Goal: Task Accomplishment & Management: Complete application form

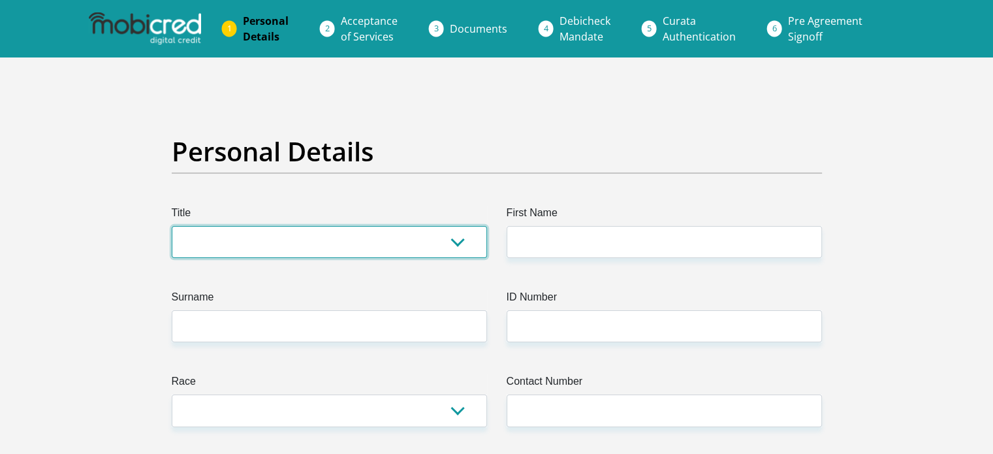
click at [352, 247] on select "Mr Ms Mrs Dr [PERSON_NAME]" at bounding box center [329, 242] width 315 height 32
select select "Ms"
click at [172, 226] on select "Mr Ms Mrs Dr [PERSON_NAME]" at bounding box center [329, 242] width 315 height 32
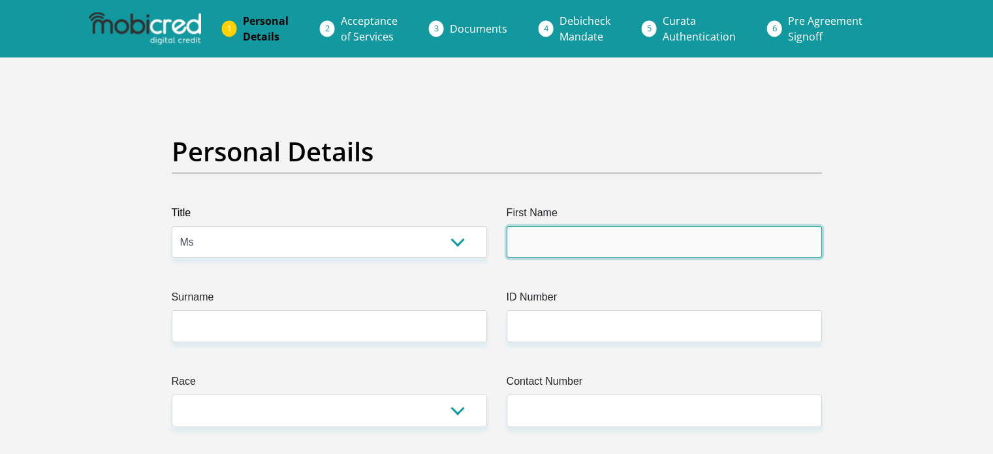
click at [567, 236] on input "First Name" at bounding box center [664, 242] width 315 height 32
type input "[PERSON_NAME]"
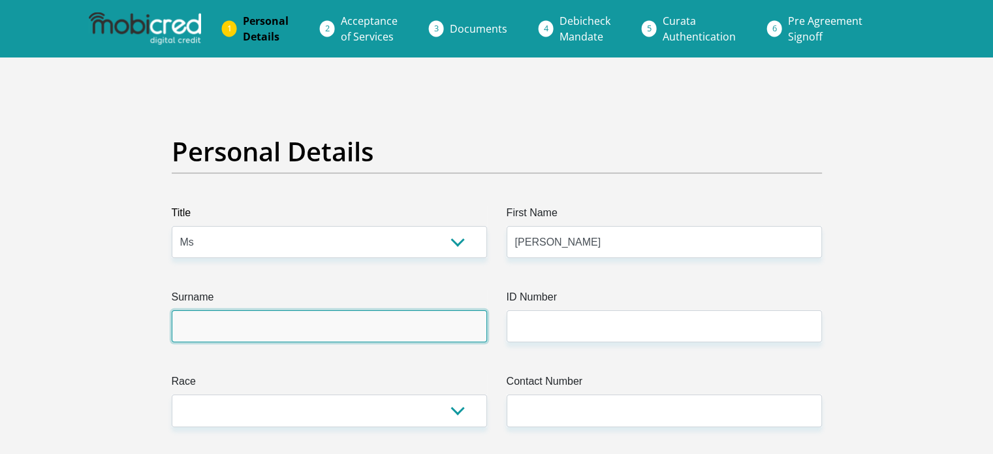
type input "[PERSON_NAME]"
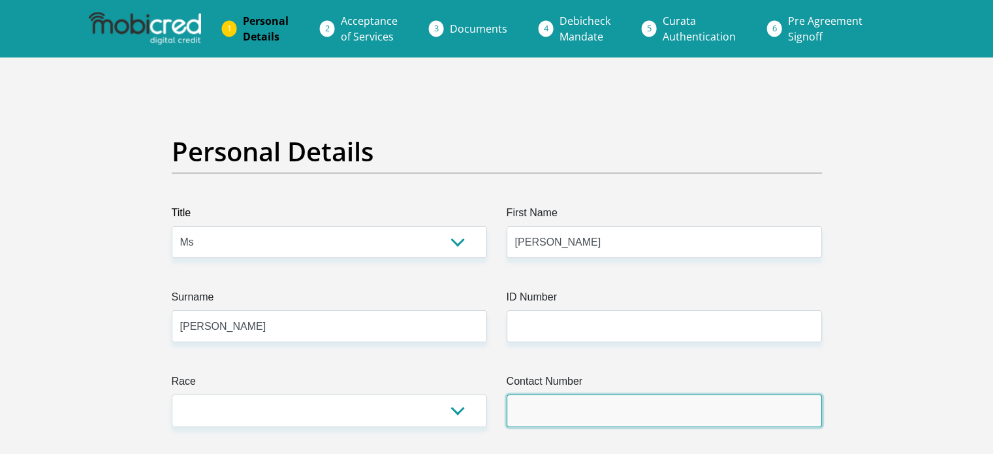
type input "8582695889"
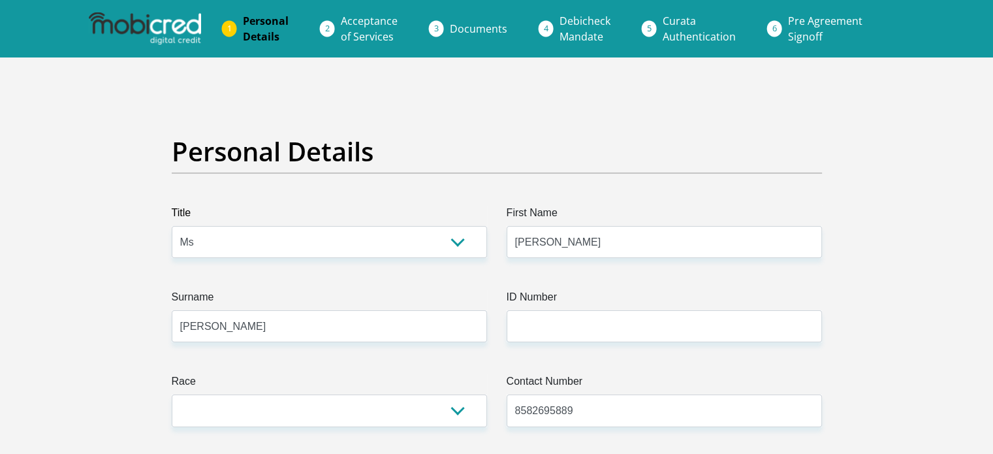
select select "[GEOGRAPHIC_DATA]"
type input "[STREET_ADDRESS]"
type input "2504"
type input "[GEOGRAPHIC_DATA]"
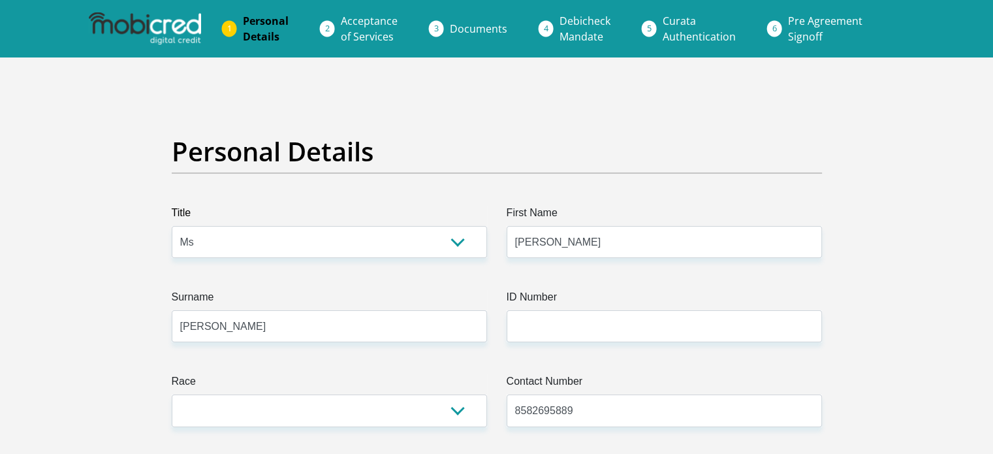
type input "[GEOGRAPHIC_DATA]"
type input "9812"
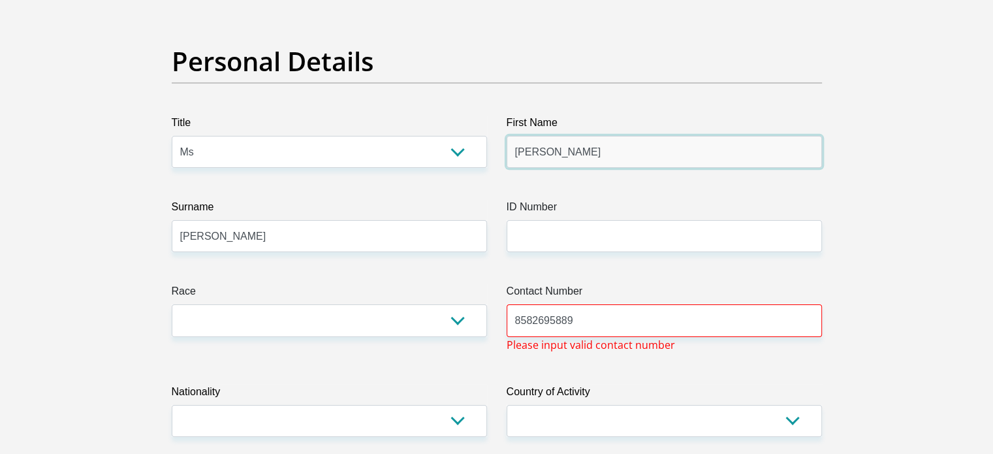
scroll to position [91, 0]
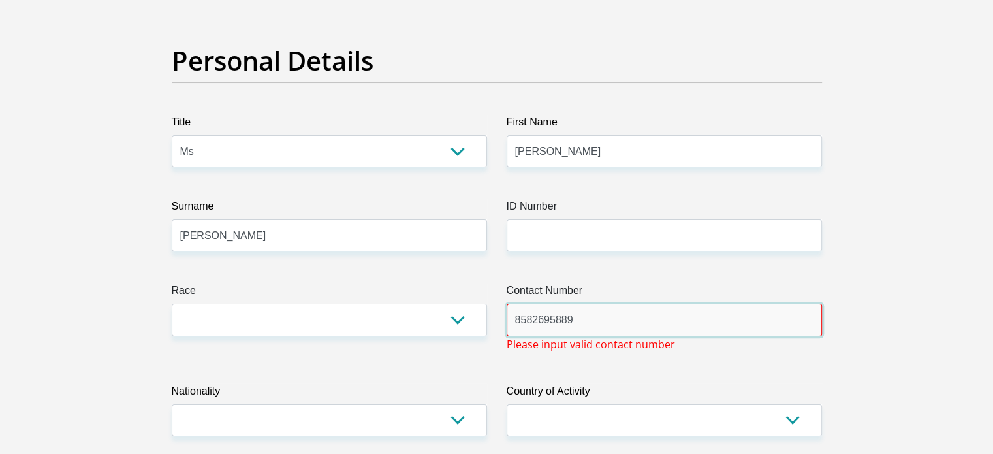
click at [591, 323] on input "8582695889" at bounding box center [664, 320] width 315 height 32
type input "8"
type input "0625827374"
select select "[GEOGRAPHIC_DATA]"
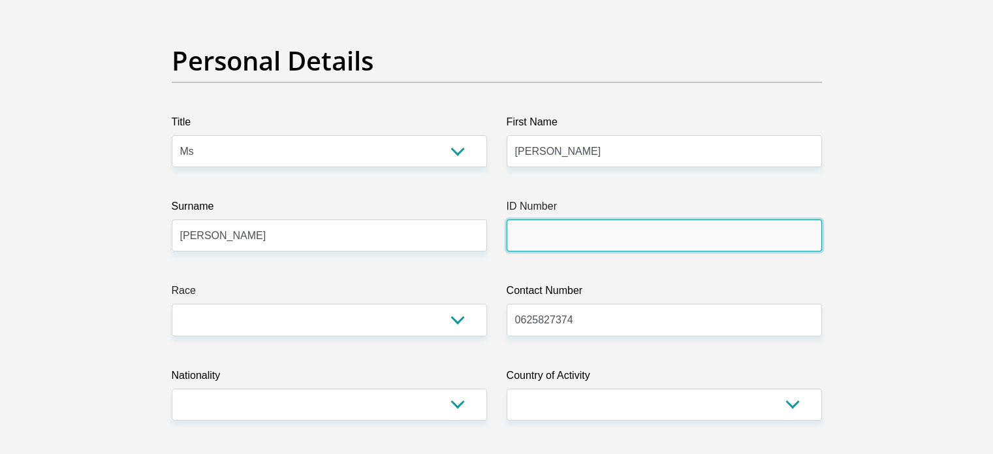
click at [639, 246] on input "ID Number" at bounding box center [664, 235] width 315 height 32
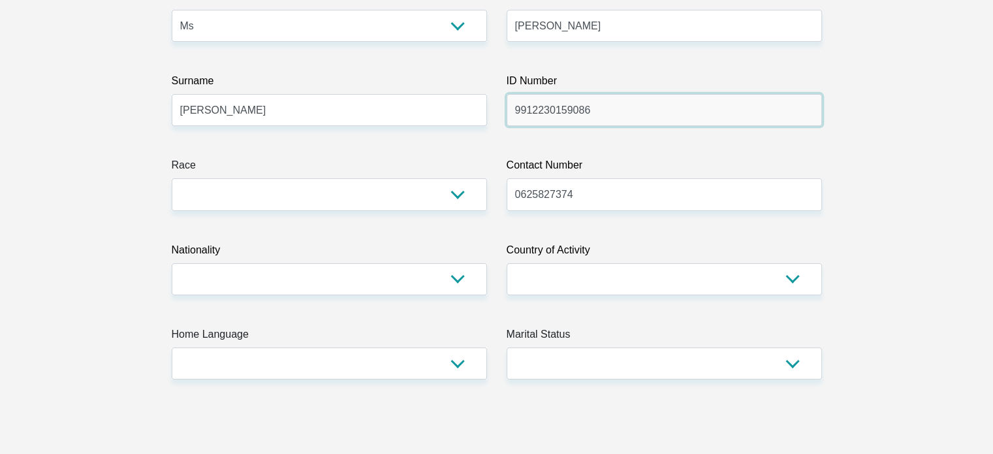
scroll to position [219, 0]
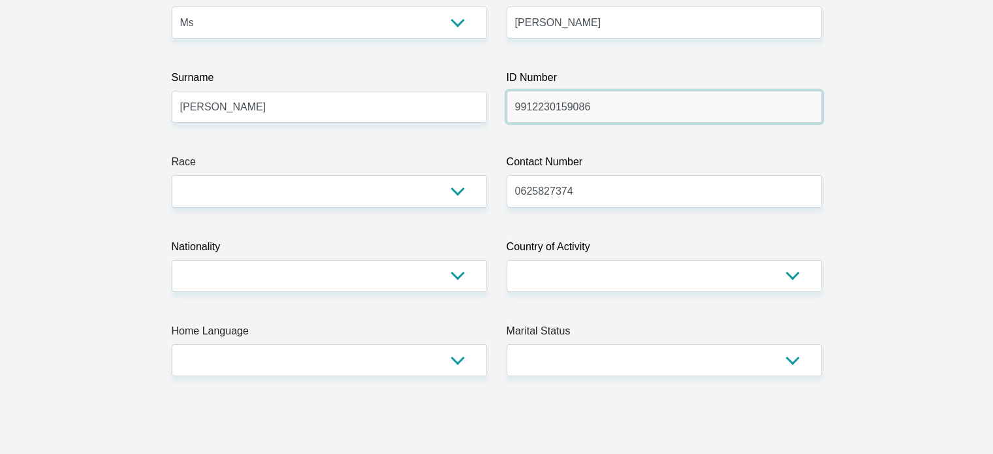
type input "9912230159086"
click at [475, 277] on select "[GEOGRAPHIC_DATA] [GEOGRAPHIC_DATA] [GEOGRAPHIC_DATA] [GEOGRAPHIC_DATA] [GEOGRA…" at bounding box center [329, 276] width 315 height 32
select select "ZAF"
click at [172, 260] on select "[GEOGRAPHIC_DATA] [GEOGRAPHIC_DATA] [GEOGRAPHIC_DATA] [GEOGRAPHIC_DATA] [GEOGRA…" at bounding box center [329, 276] width 315 height 32
click at [614, 278] on select "[GEOGRAPHIC_DATA] [GEOGRAPHIC_DATA] [GEOGRAPHIC_DATA] [GEOGRAPHIC_DATA] [GEOGRA…" at bounding box center [664, 276] width 315 height 32
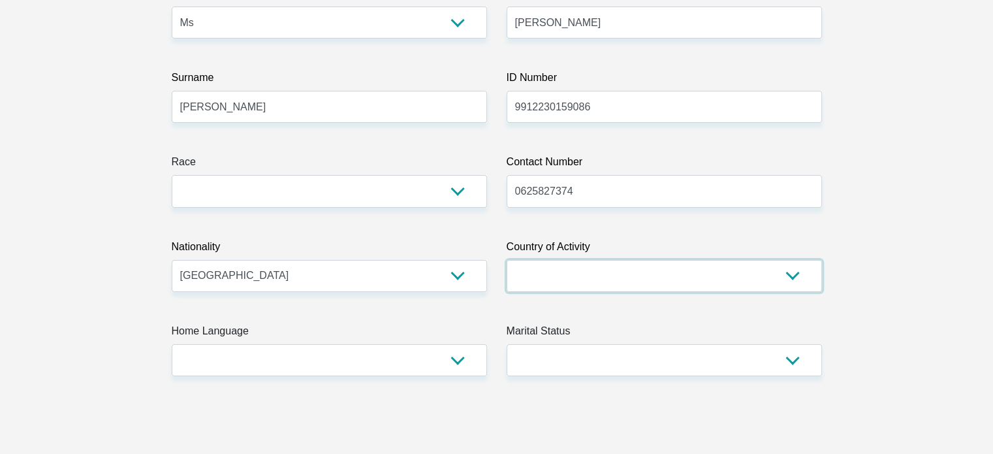
select select "ZAF"
click at [507, 260] on select "[GEOGRAPHIC_DATA] [GEOGRAPHIC_DATA] [GEOGRAPHIC_DATA] [GEOGRAPHIC_DATA] [GEOGRA…" at bounding box center [664, 276] width 315 height 32
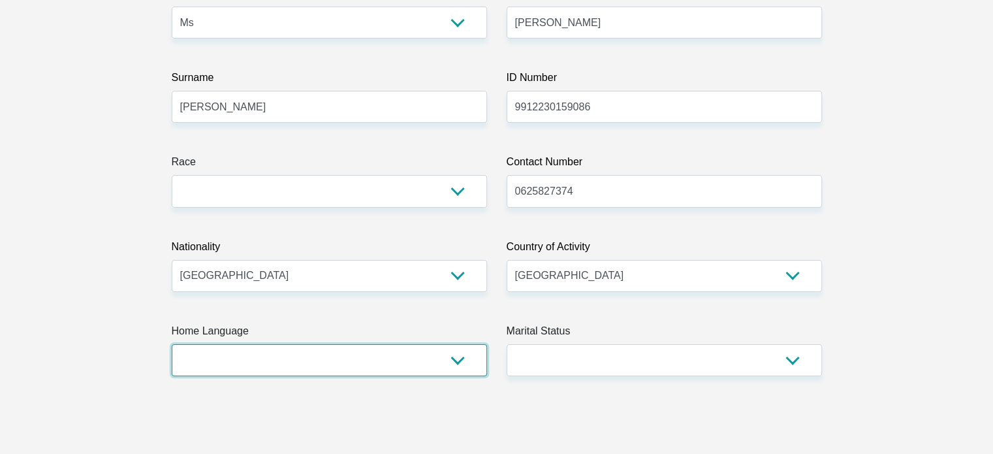
click at [335, 357] on select "Afrikaans English Sepedi South Ndebele Southern Sotho Swati Tsonga Tswana Venda…" at bounding box center [329, 360] width 315 height 32
select select "eng"
click at [172, 344] on select "Afrikaans English Sepedi South Ndebele Southern Sotho Swati Tsonga Tswana Venda…" at bounding box center [329, 360] width 315 height 32
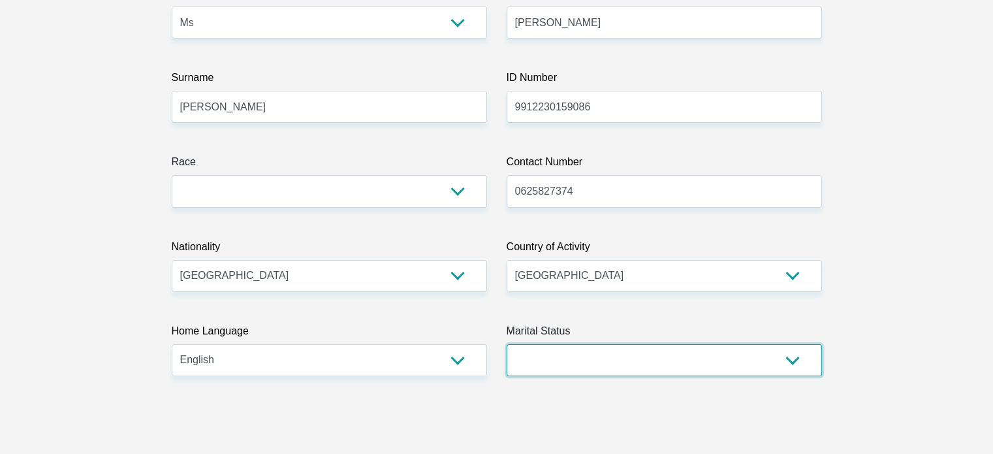
click at [679, 362] on select "Married ANC Single Divorced Widowed Married COP or Customary Law" at bounding box center [664, 360] width 315 height 32
select select "2"
click at [507, 344] on select "Married ANC Single Divorced Widowed Married COP or Customary Law" at bounding box center [664, 360] width 315 height 32
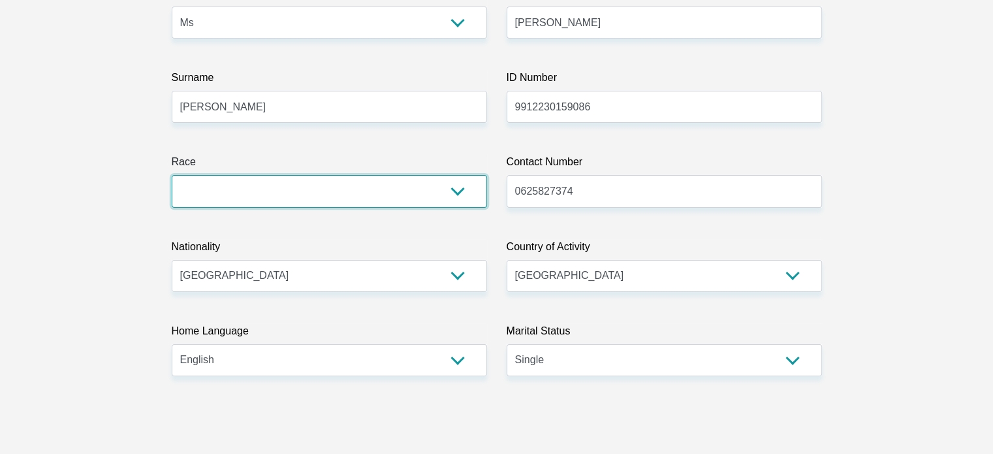
click at [432, 191] on select "Black Coloured Indian White Other" at bounding box center [329, 191] width 315 height 32
click at [172, 175] on select "Black Coloured Indian White Other" at bounding box center [329, 191] width 315 height 32
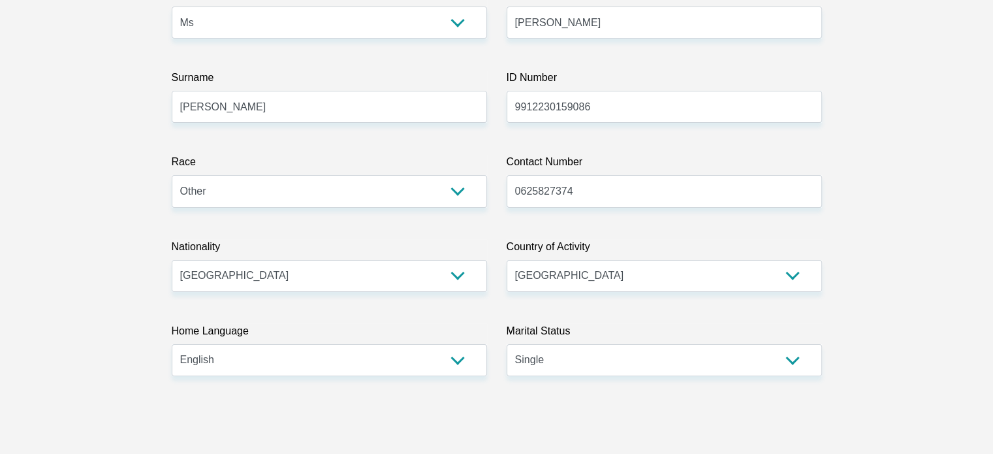
click at [427, 182] on select "Black Coloured Indian White Other" at bounding box center [329, 191] width 315 height 32
select select "3"
click at [172, 175] on select "Black Coloured Indian White Other" at bounding box center [329, 191] width 315 height 32
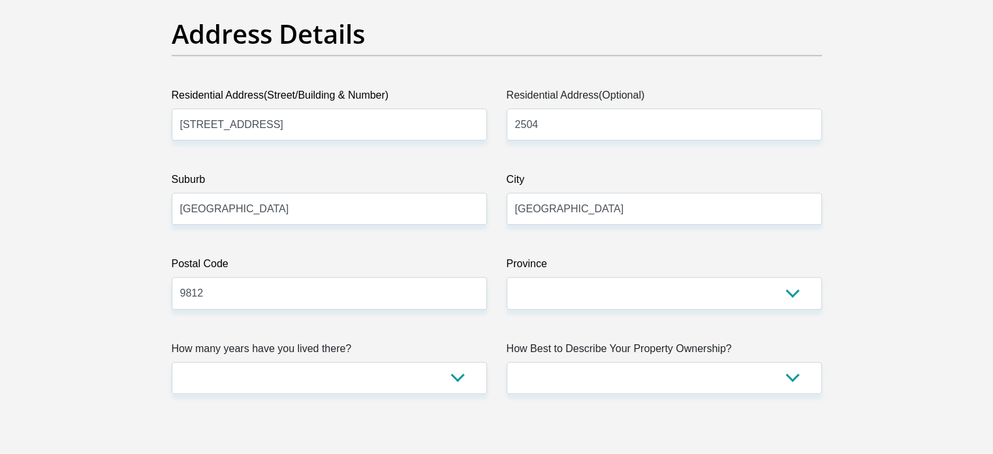
scroll to position [678, 0]
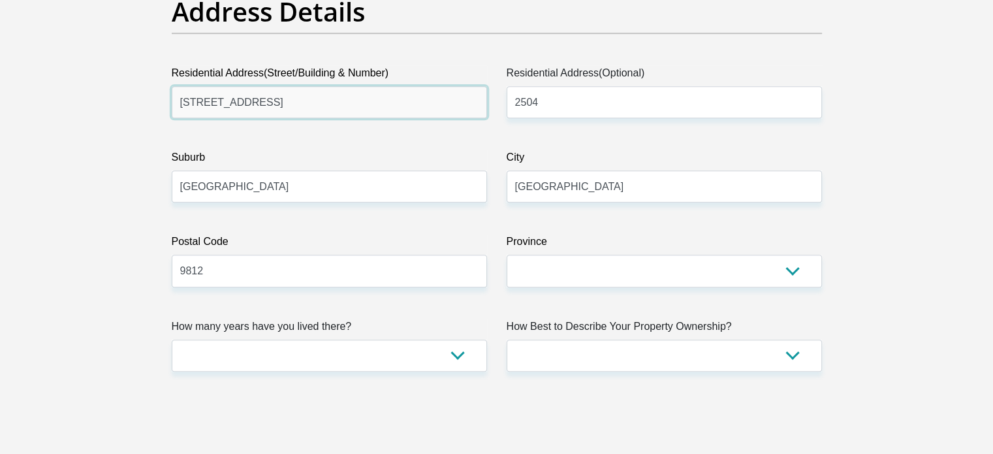
click at [415, 109] on input "[STREET_ADDRESS]" at bounding box center [329, 102] width 315 height 32
type input "[STREET_ADDRESS]"
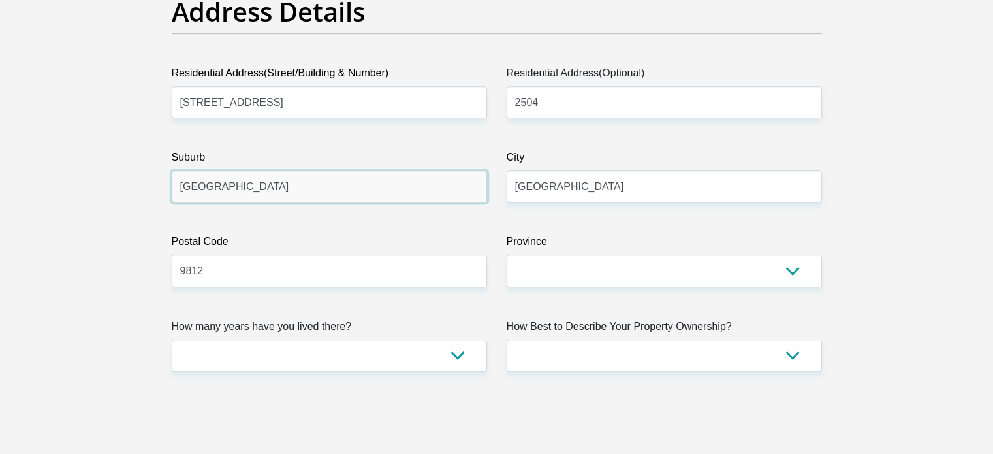
click at [381, 194] on input "[GEOGRAPHIC_DATA]" at bounding box center [329, 186] width 315 height 32
type input "BALFOUR"
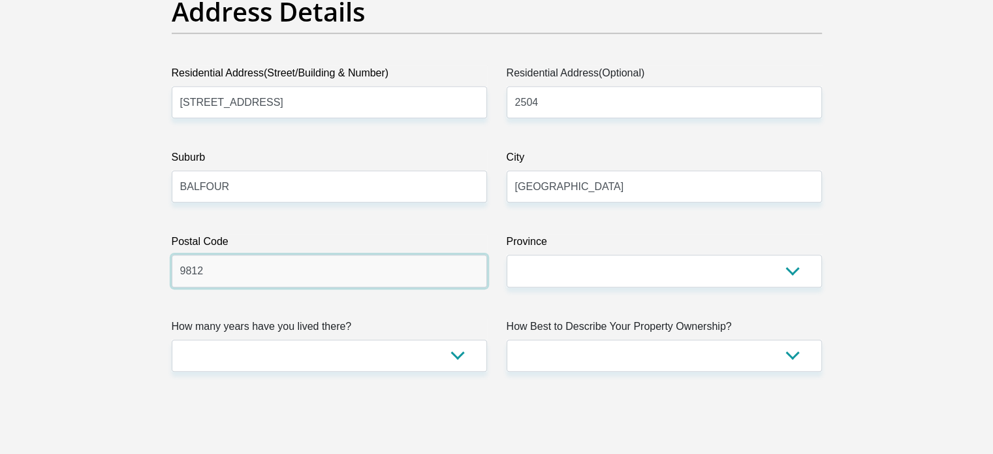
click at [349, 263] on input "9812" at bounding box center [329, 271] width 315 height 32
type input "2410"
click at [607, 168] on label "City" at bounding box center [664, 159] width 315 height 21
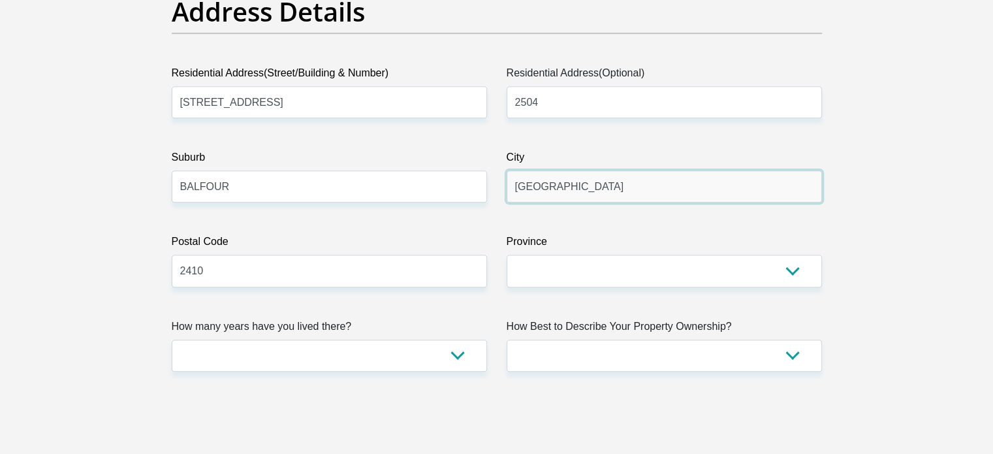
click at [607, 170] on input "[GEOGRAPHIC_DATA]" at bounding box center [664, 186] width 315 height 32
click at [614, 178] on input "[GEOGRAPHIC_DATA]" at bounding box center [664, 186] width 315 height 32
type input "BALFOUR"
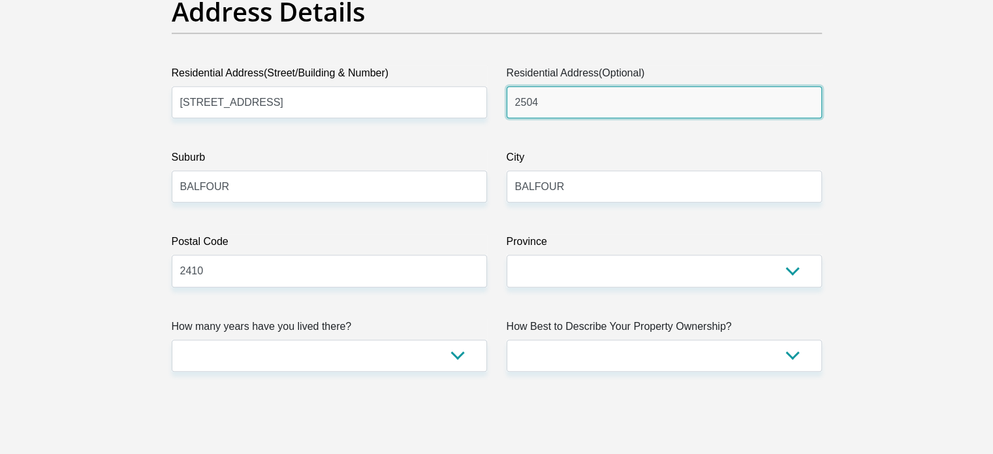
click at [621, 114] on input "2504" at bounding box center [664, 102] width 315 height 32
type input "2"
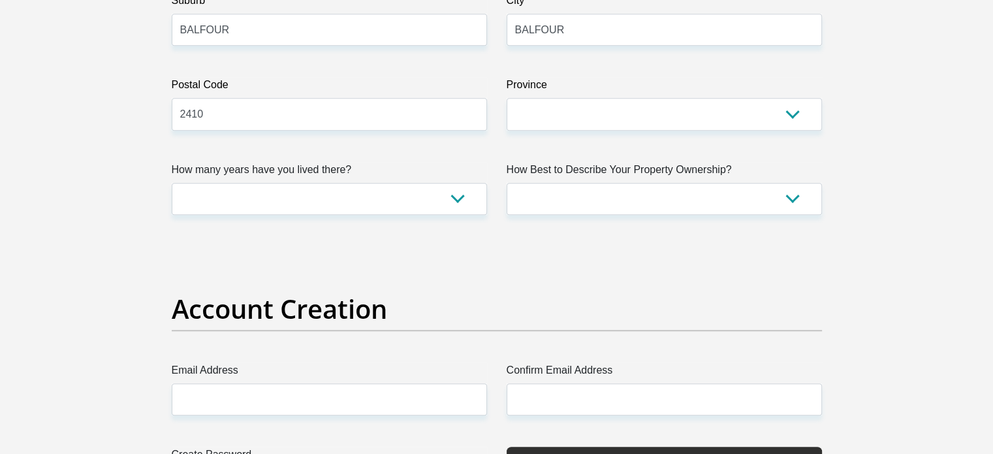
scroll to position [861, 0]
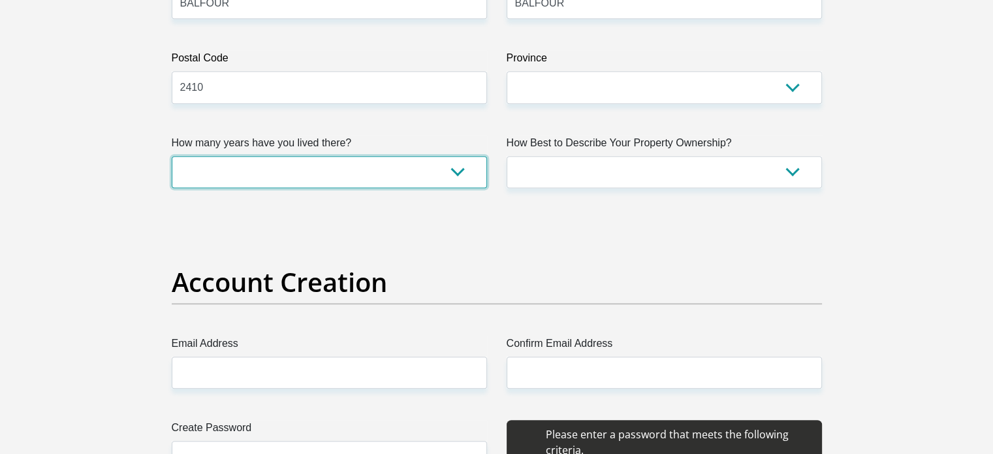
click at [388, 164] on select "less than 1 year 1-3 years 3-5 years 5+ years" at bounding box center [329, 172] width 315 height 32
select select "5"
click at [172, 156] on select "less than 1 year 1-3 years 3-5 years 5+ years" at bounding box center [329, 172] width 315 height 32
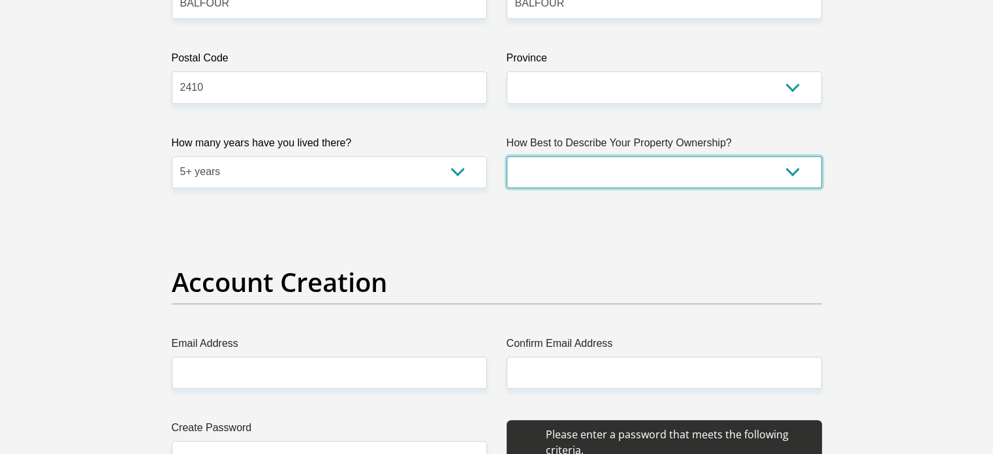
click at [597, 169] on select "Owned Rented Family Owned Company Dwelling" at bounding box center [664, 172] width 315 height 32
select select "parents"
click at [507, 156] on select "Owned Rented Family Owned Company Dwelling" at bounding box center [664, 172] width 315 height 32
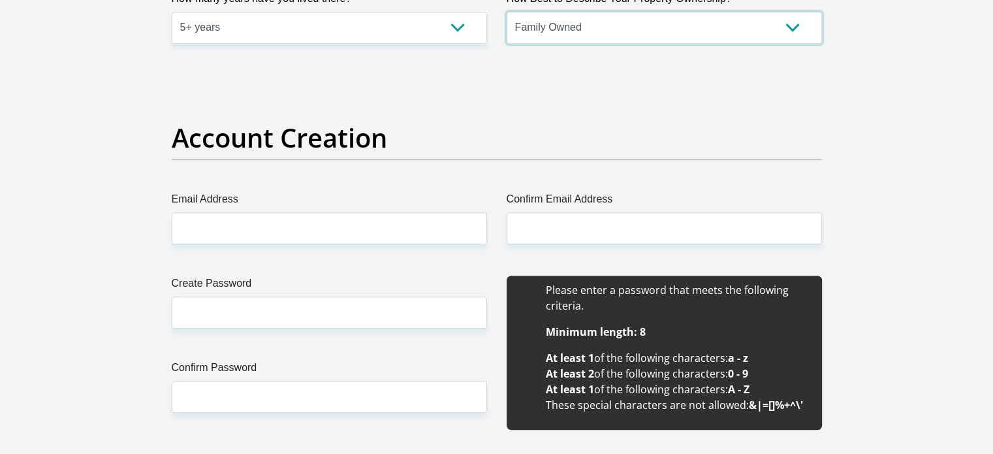
scroll to position [1007, 0]
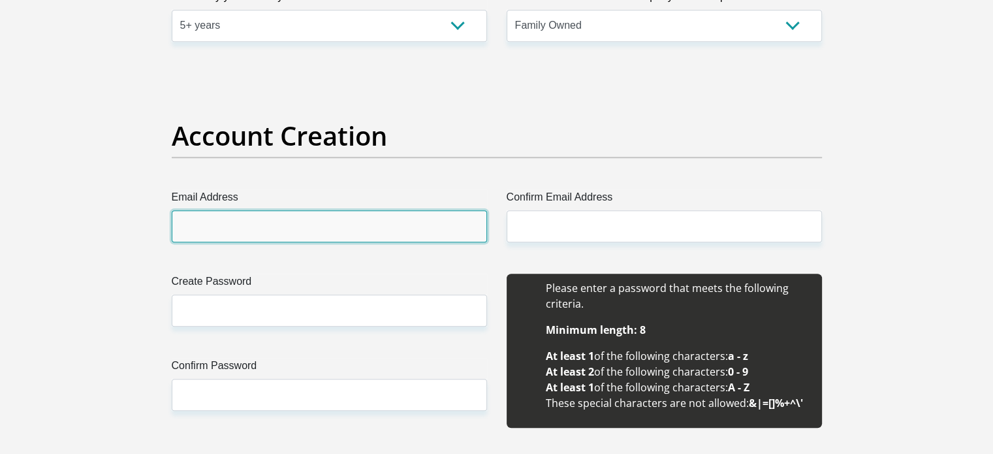
click at [402, 227] on input "Email Address" at bounding box center [329, 226] width 315 height 32
type input "[EMAIL_ADDRESS][DOMAIN_NAME]"
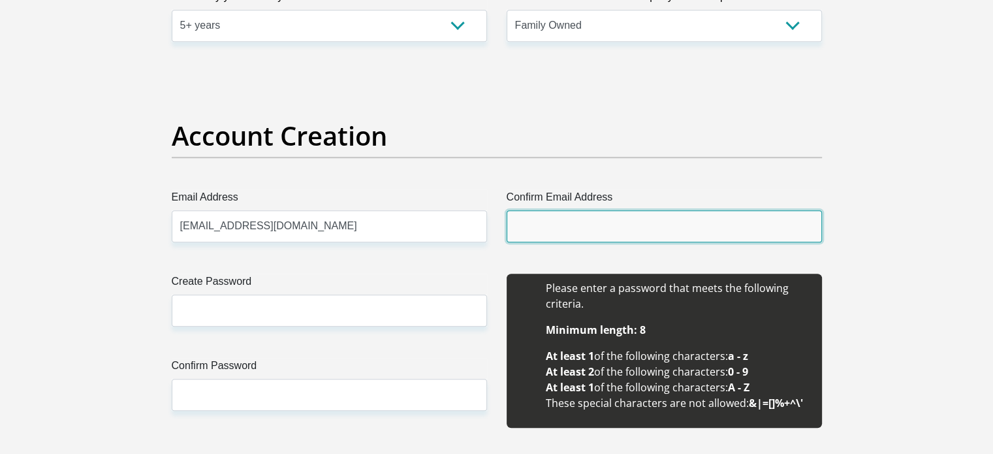
type input "[EMAIL_ADDRESS][DOMAIN_NAME]"
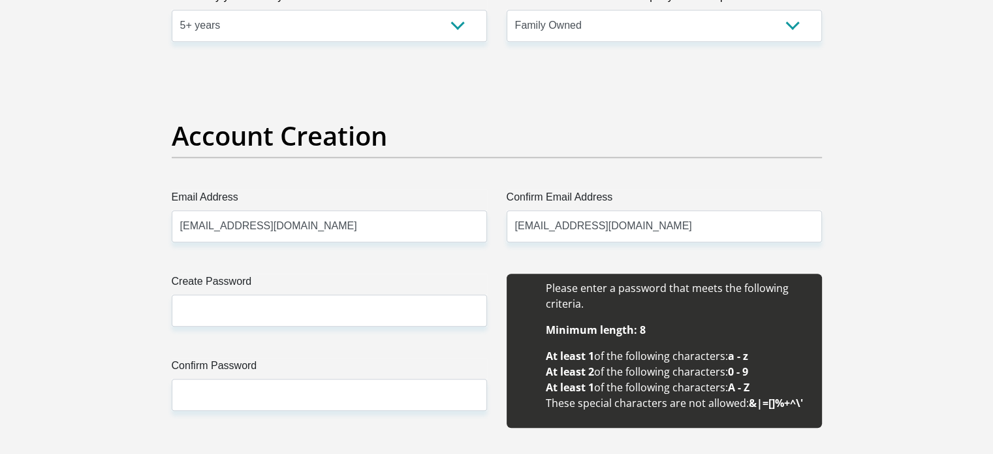
type input "[PERSON_NAME]"
type input "0625827374"
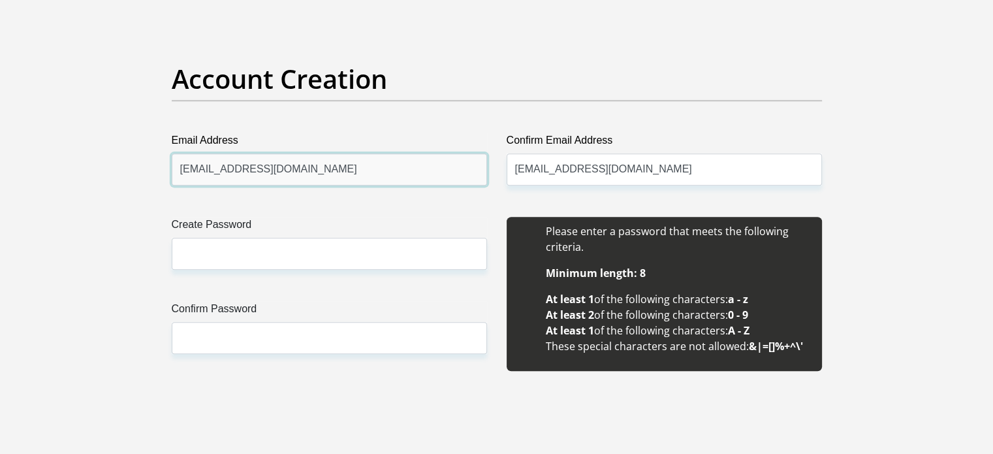
scroll to position [1065, 0]
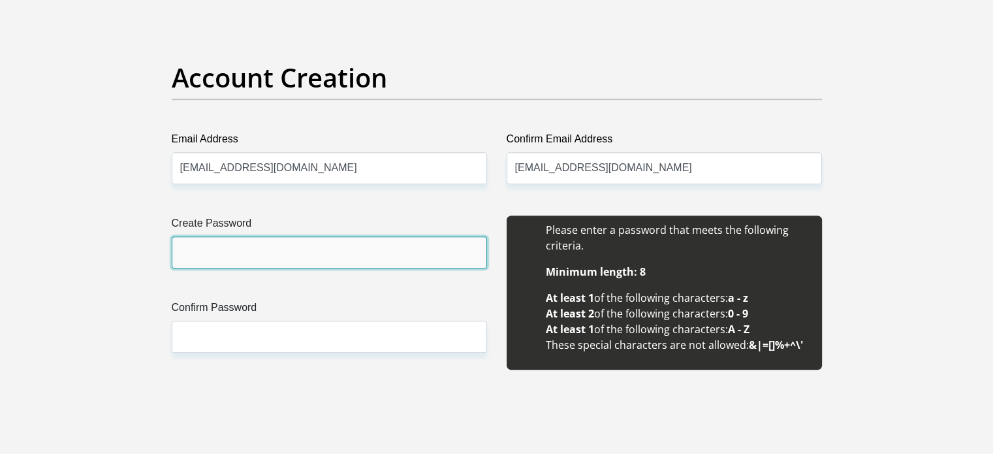
click at [358, 253] on input "Create Password" at bounding box center [329, 252] width 315 height 32
type input "Shooxut108@"
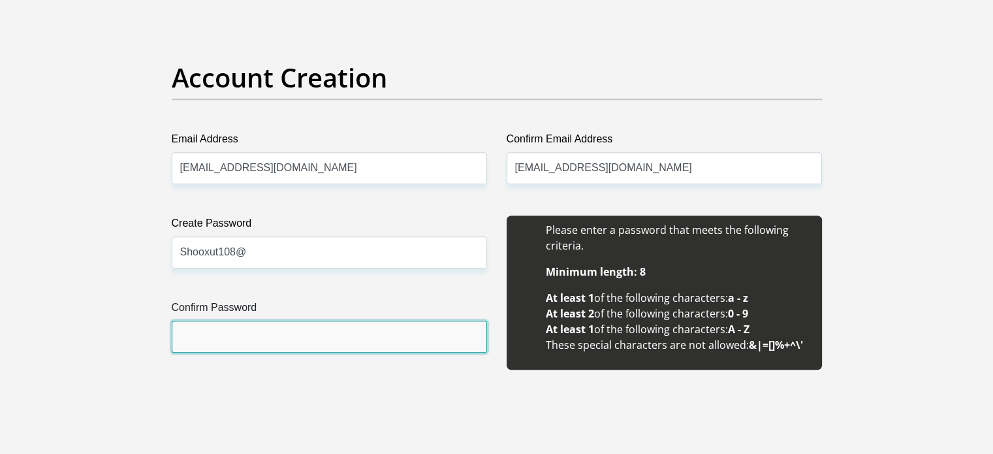
click at [386, 330] on input "Confirm Password" at bounding box center [329, 337] width 315 height 32
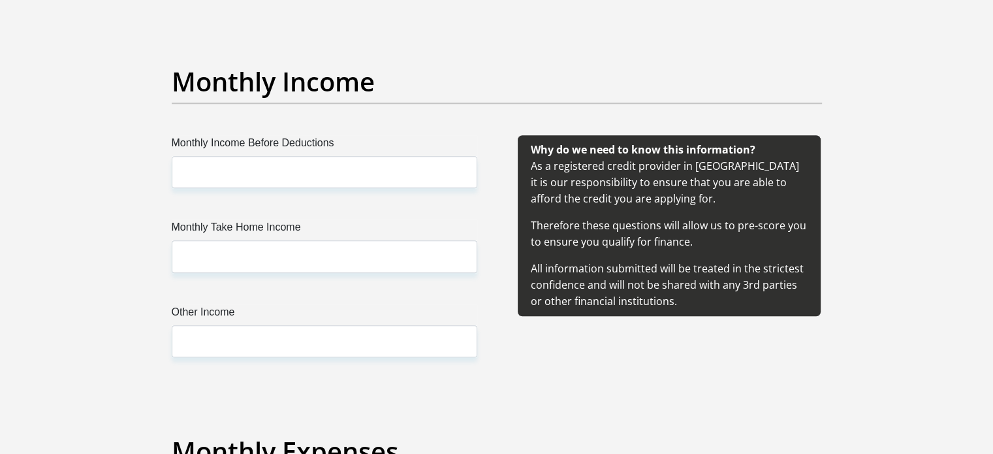
scroll to position [1461, 0]
type input "Shooxut108@"
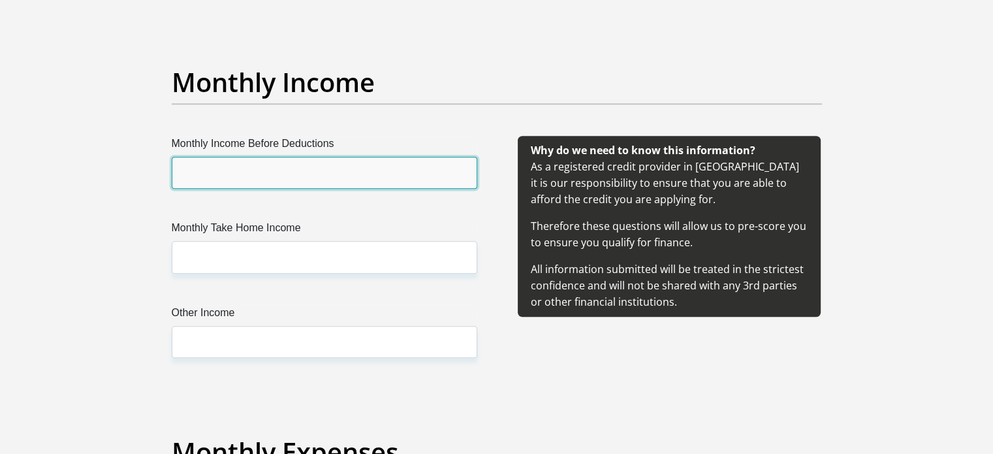
click at [359, 160] on input "Monthly Income Before Deductions" at bounding box center [325, 173] width 306 height 32
type input "5000"
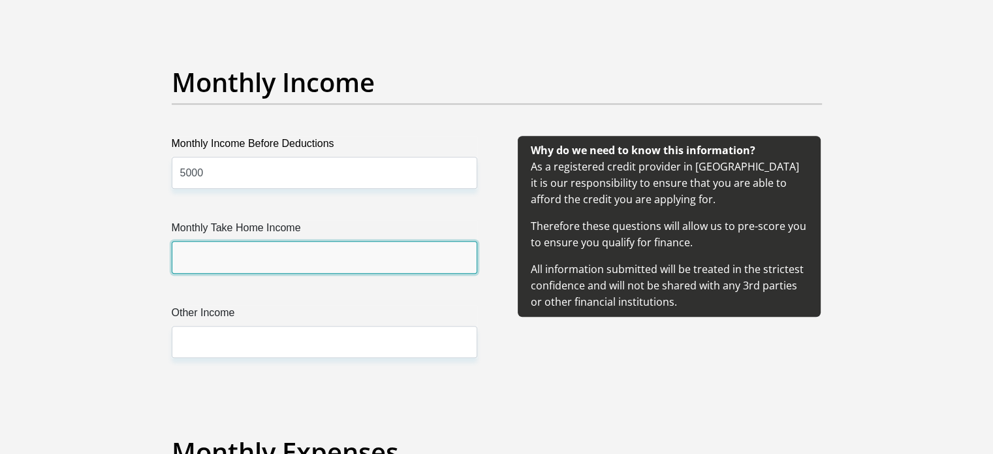
click at [373, 260] on input "Monthly Take Home Income" at bounding box center [325, 257] width 306 height 32
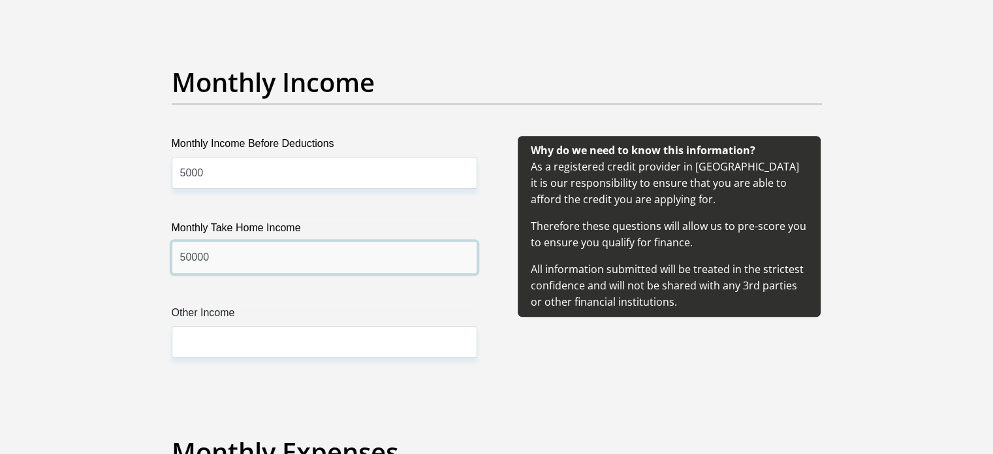
type input "50000"
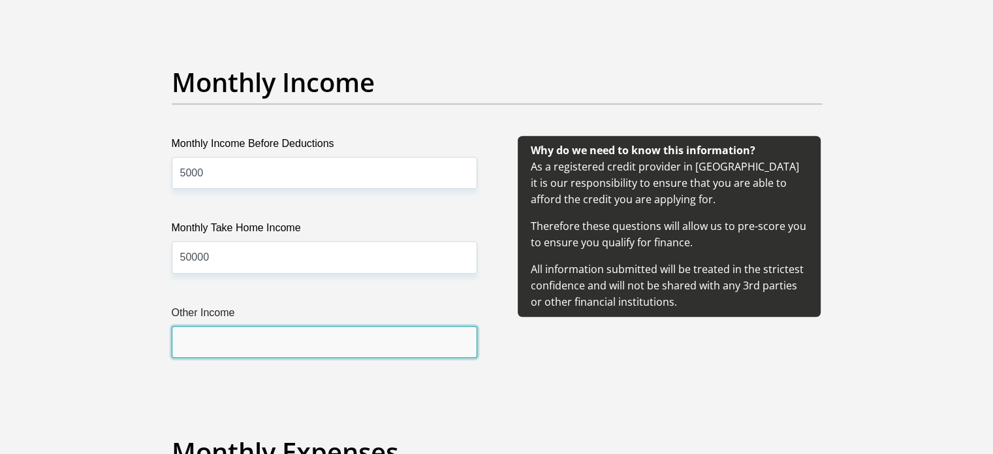
click at [392, 344] on input "Other Income" at bounding box center [325, 342] width 306 height 32
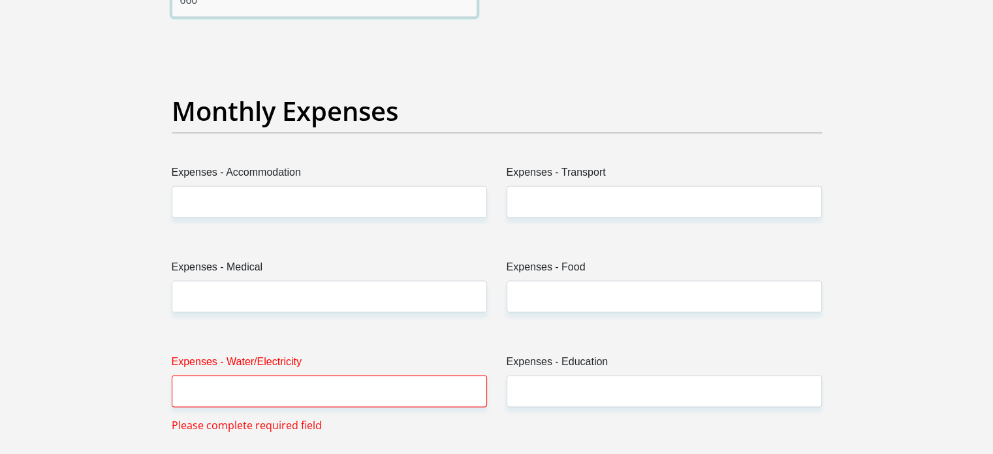
scroll to position [1806, 0]
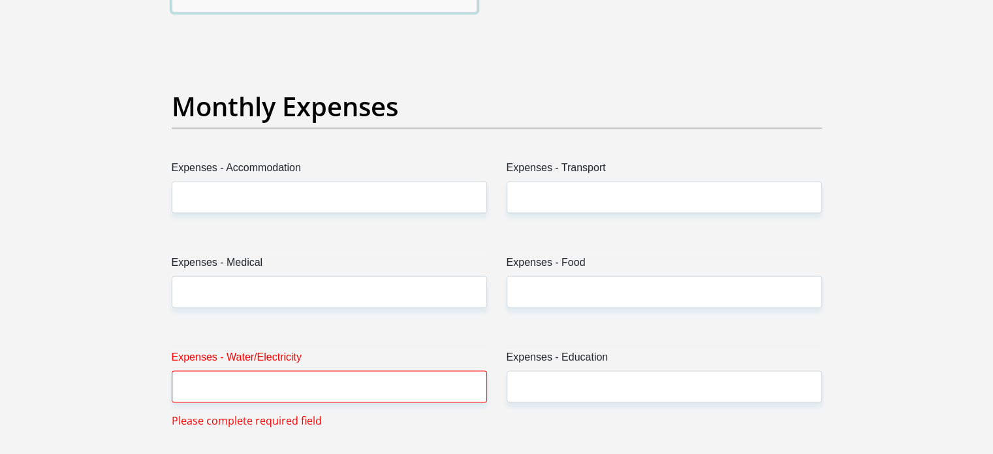
type input "660"
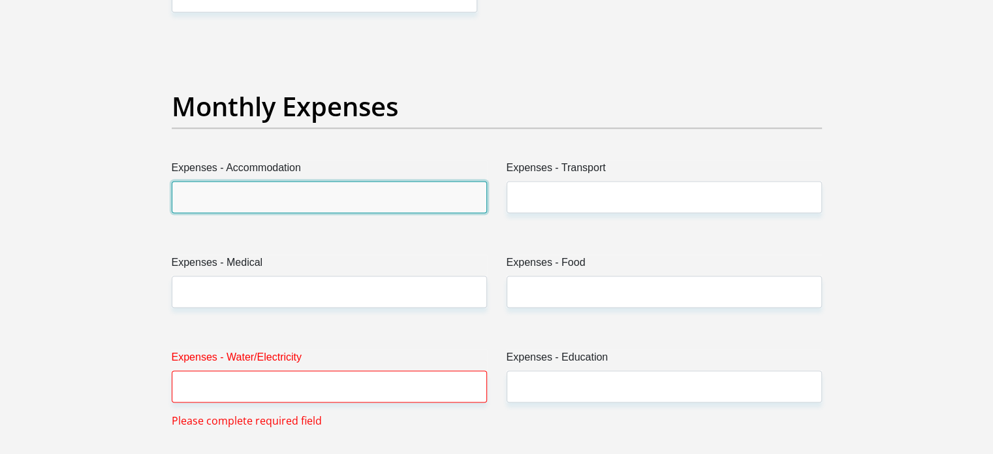
click at [346, 190] on input "Expenses - Accommodation" at bounding box center [329, 197] width 315 height 32
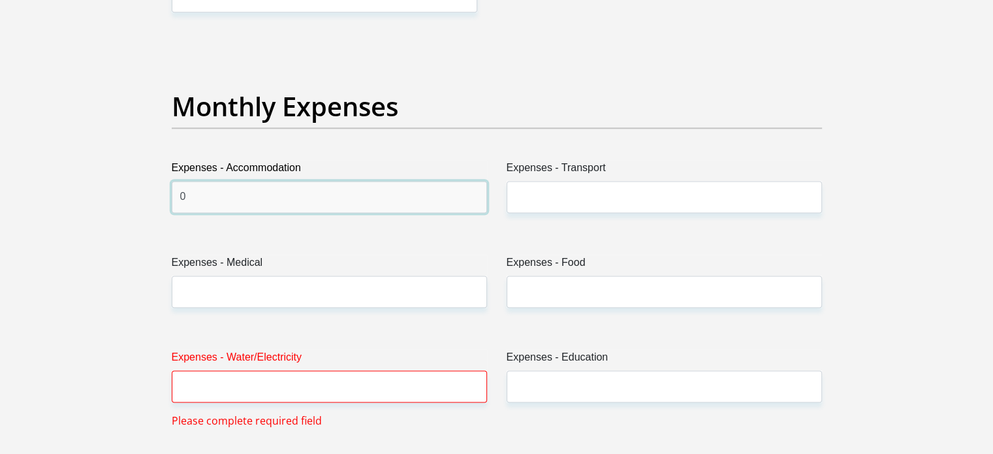
type input "0"
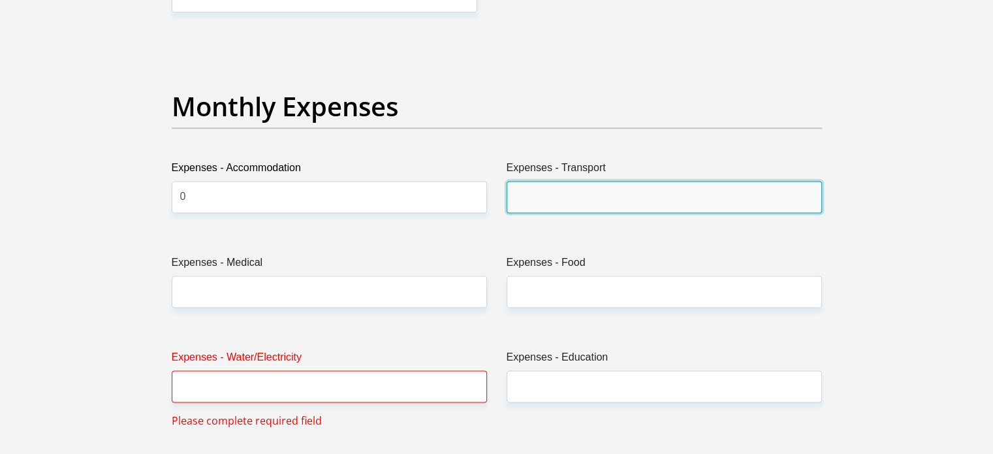
click at [596, 193] on input "Expenses - Transport" at bounding box center [664, 197] width 315 height 32
type input "0"
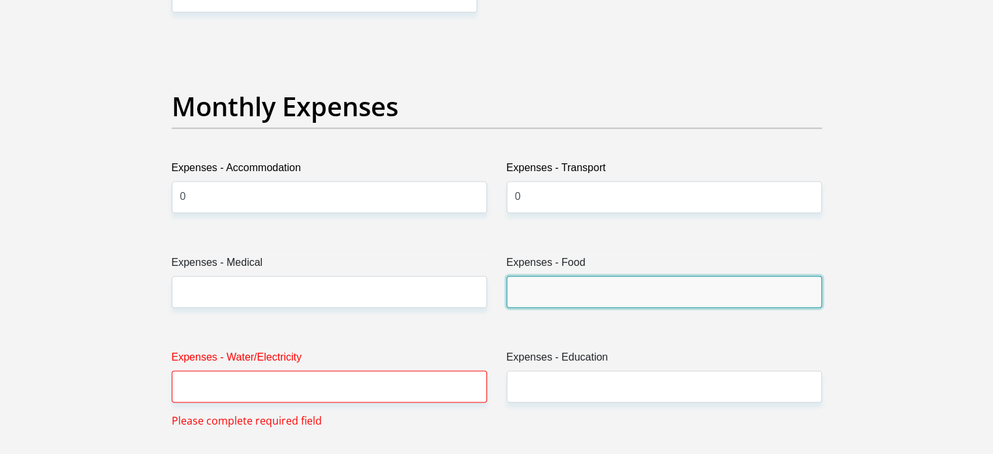
click at [598, 284] on input "Expenses - Food" at bounding box center [664, 291] width 315 height 32
type input "0"
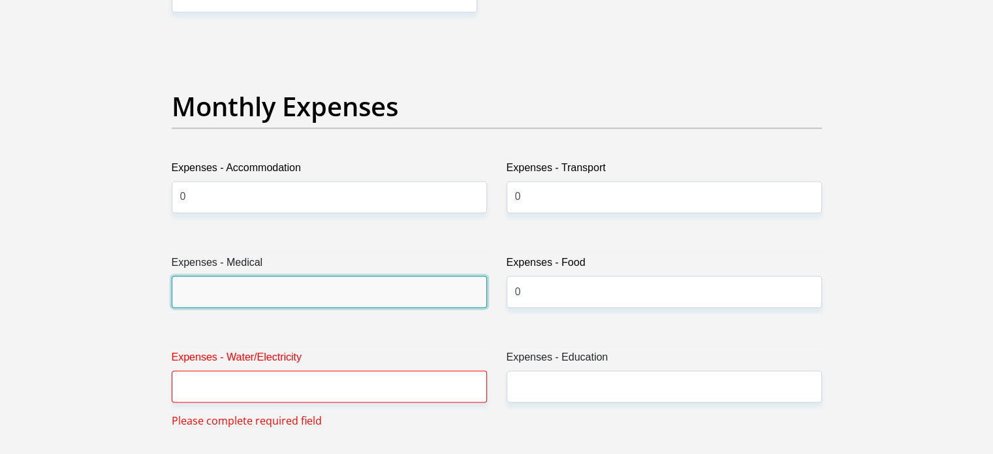
click at [356, 287] on input "Expenses - Medical" at bounding box center [329, 291] width 315 height 32
type input "0"
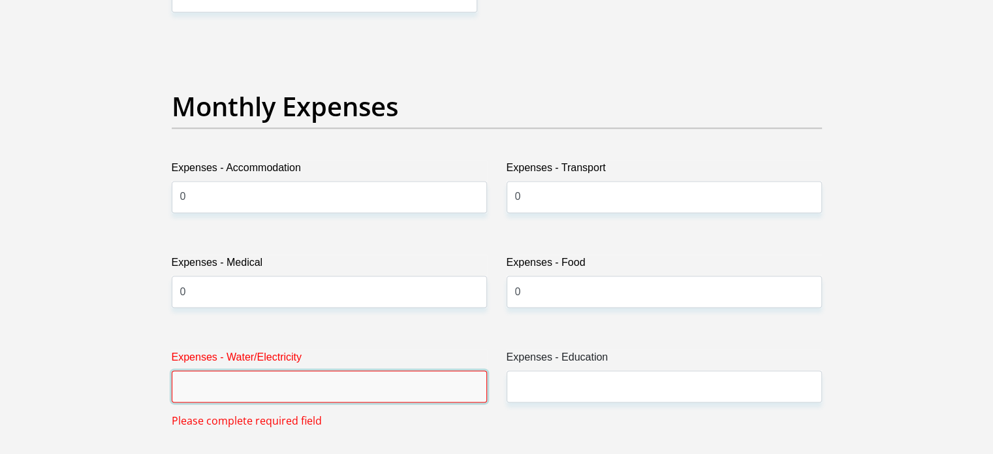
click at [379, 384] on input "Expenses - Water/Electricity" at bounding box center [329, 386] width 315 height 32
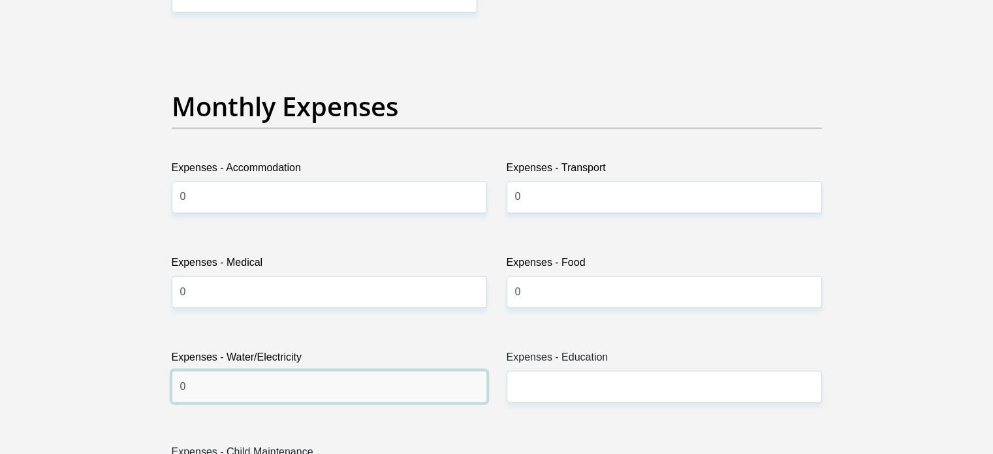
type input "0"
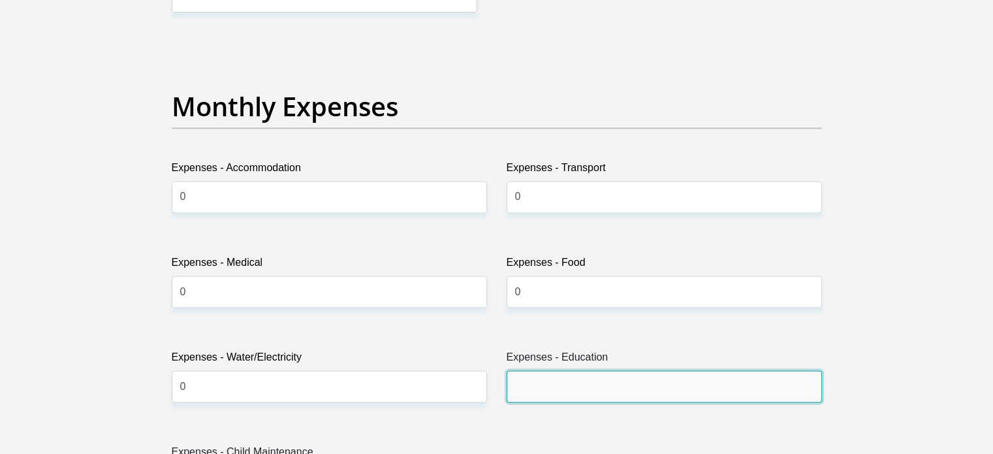
click at [543, 371] on input "Expenses - Education" at bounding box center [664, 386] width 315 height 32
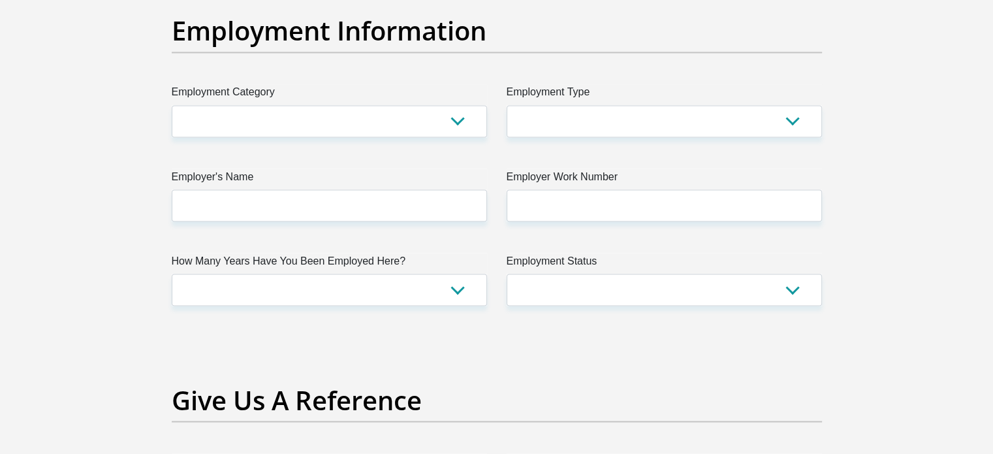
scroll to position [2368, 0]
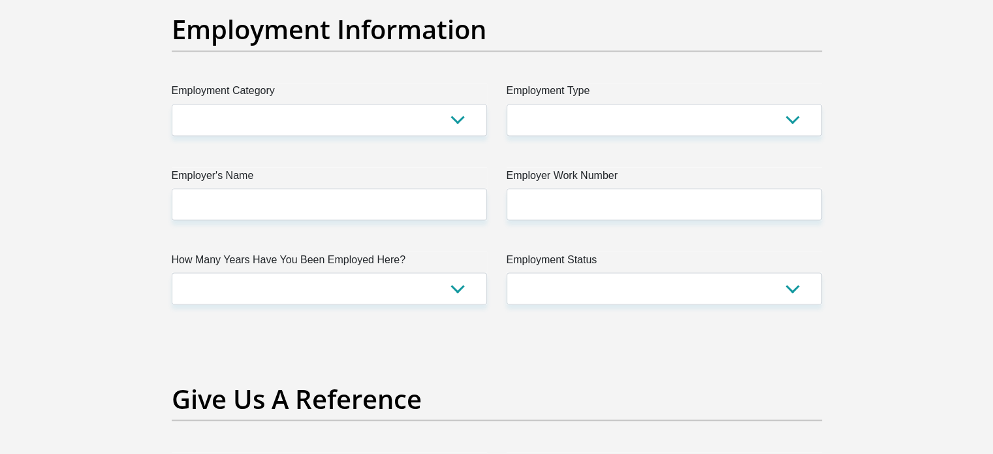
type input "0"
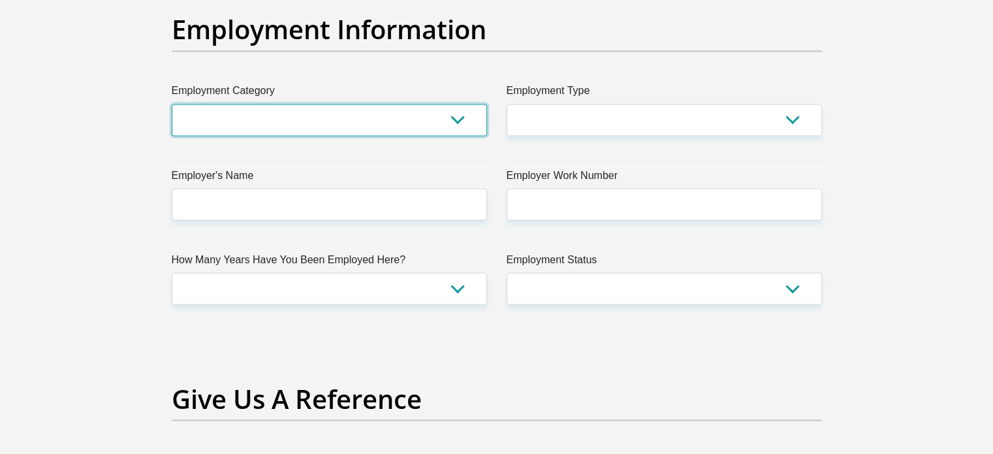
click at [439, 120] on select "AGRICULTURE ALCOHOL & TOBACCO CONSTRUCTION MATERIALS METALLURGY EQUIPMENT FOR R…" at bounding box center [329, 120] width 315 height 32
click at [172, 104] on select "AGRICULTURE ALCOHOL & TOBACCO CONSTRUCTION MATERIALS METALLURGY EQUIPMENT FOR R…" at bounding box center [329, 120] width 315 height 32
click at [329, 119] on select "AGRICULTURE ALCOHOL & TOBACCO CONSTRUCTION MATERIALS METALLURGY EQUIPMENT FOR R…" at bounding box center [329, 120] width 315 height 32
select select "53"
click at [172, 104] on select "AGRICULTURE ALCOHOL & TOBACCO CONSTRUCTION MATERIALS METALLURGY EQUIPMENT FOR R…" at bounding box center [329, 120] width 315 height 32
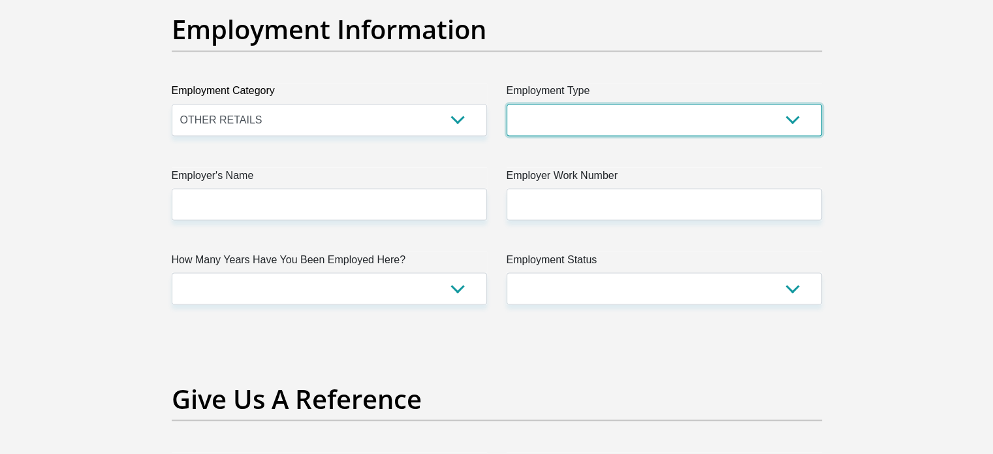
click at [570, 119] on select "College/Lecturer Craft Seller Creative Driver Executive Farmer Forces - Non Com…" at bounding box center [664, 120] width 315 height 32
select select "Sales"
click at [507, 104] on select "College/Lecturer Craft Seller Creative Driver Executive Farmer Forces - Non Com…" at bounding box center [664, 120] width 315 height 32
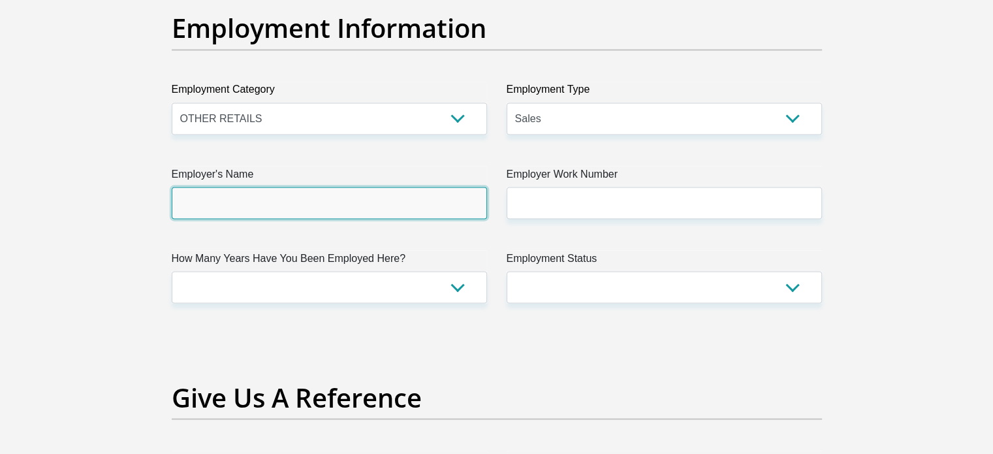
click at [426, 208] on input "Employer's Name" at bounding box center [329, 203] width 315 height 32
type input "Naeema"
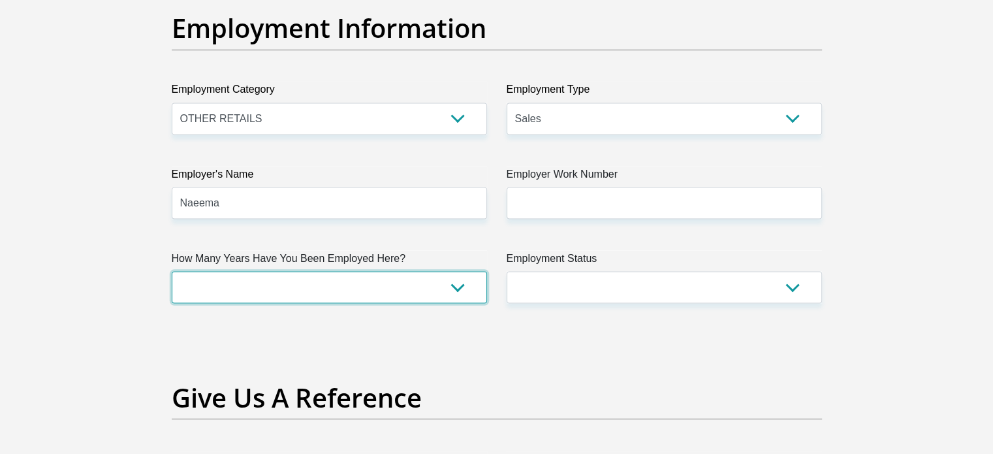
click at [448, 291] on select "less than 1 year 1-3 years 3-5 years 5+ years" at bounding box center [329, 287] width 315 height 32
select select "6"
click at [172, 271] on select "less than 1 year 1-3 years 3-5 years 5+ years" at bounding box center [329, 287] width 315 height 32
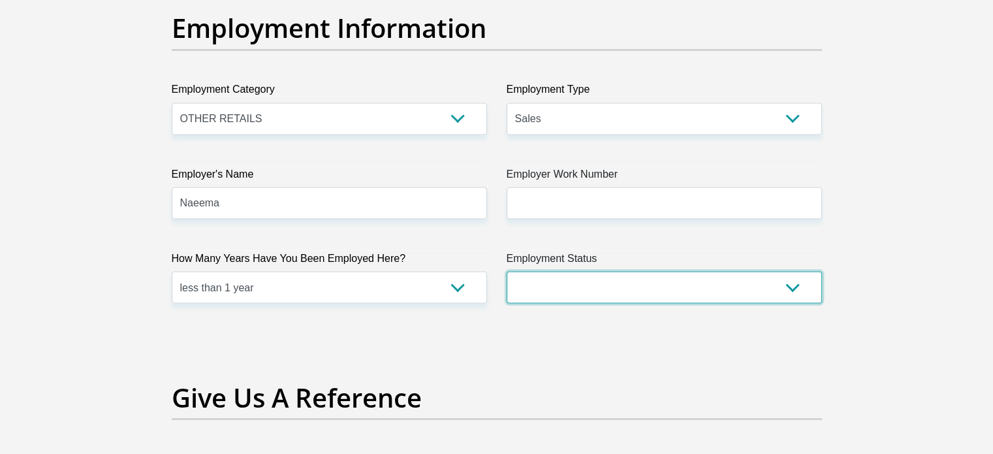
click at [614, 280] on select "Permanent/Full-time Part-time/Casual [DEMOGRAPHIC_DATA] Worker Self-Employed Ho…" at bounding box center [664, 287] width 315 height 32
select select "1"
click at [507, 271] on select "Permanent/Full-time Part-time/Casual [DEMOGRAPHIC_DATA] Worker Self-Employed Ho…" at bounding box center [664, 287] width 315 height 32
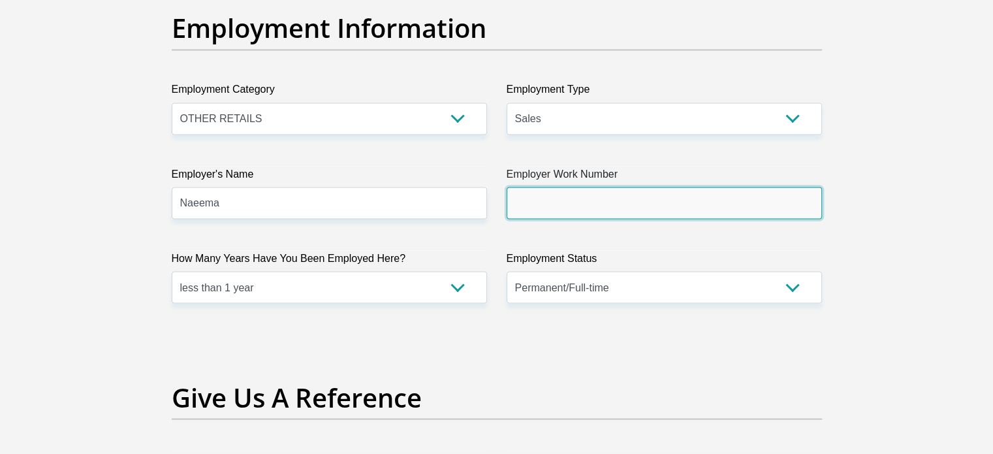
click at [629, 198] on input "Employer Work Number" at bounding box center [664, 203] width 315 height 32
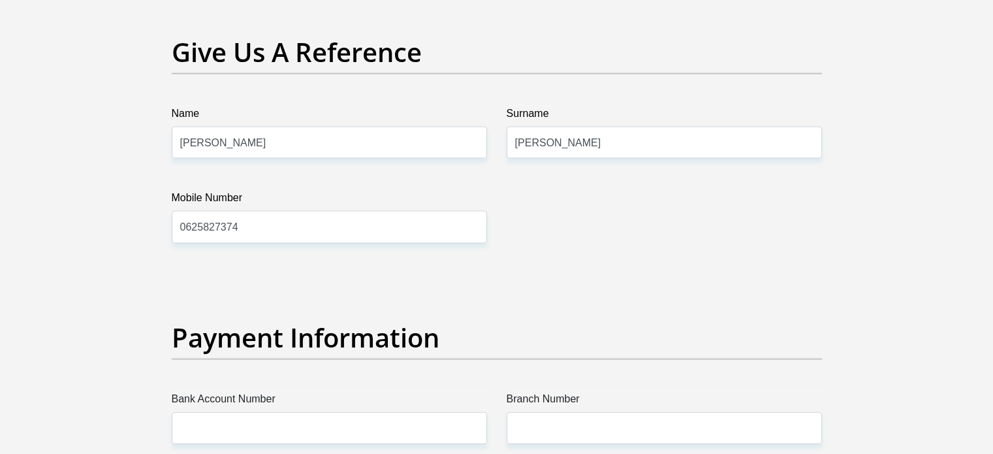
scroll to position [2716, 0]
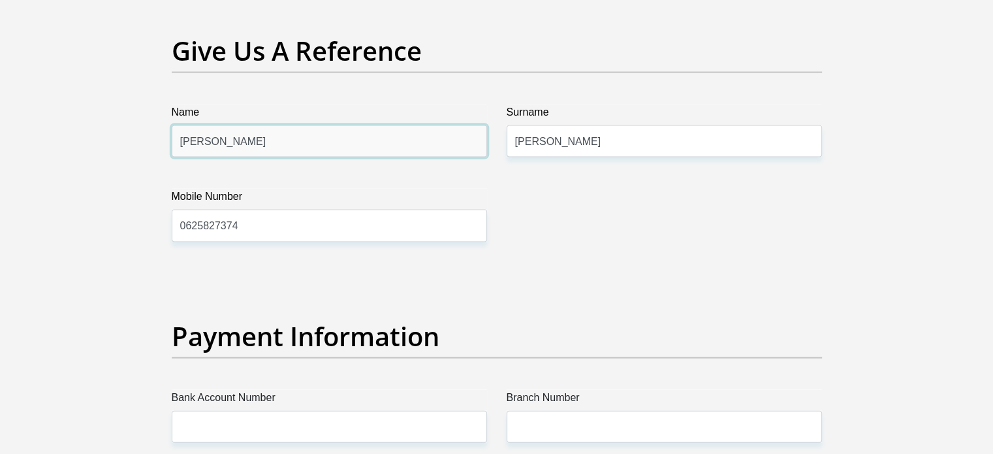
click at [381, 140] on input "[PERSON_NAME]" at bounding box center [329, 141] width 315 height 32
type input "K"
type input "[PERSON_NAME]"
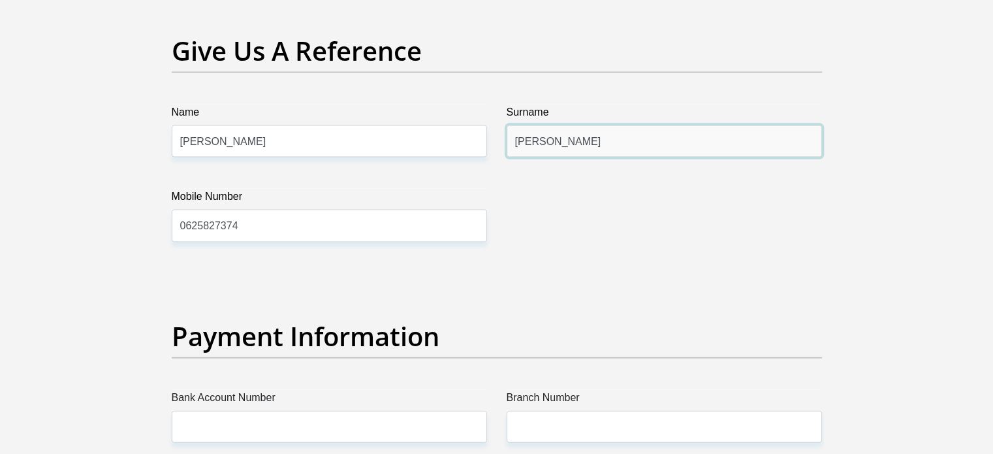
click at [590, 127] on input "[PERSON_NAME]" at bounding box center [664, 141] width 315 height 32
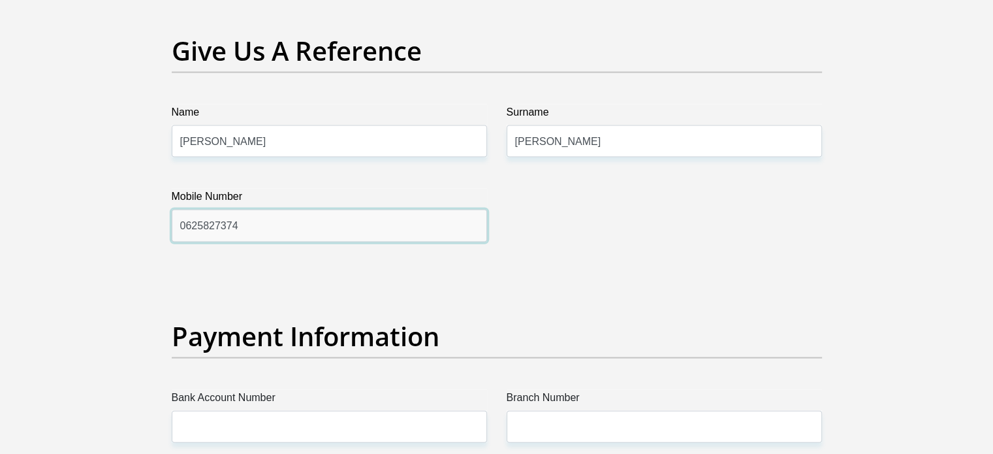
click at [382, 219] on input "0625827374" at bounding box center [329, 226] width 315 height 32
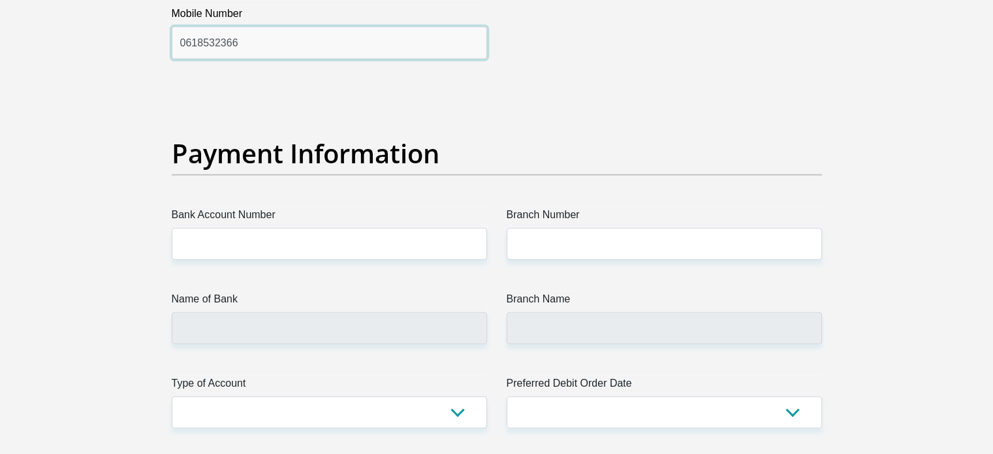
scroll to position [2901, 0]
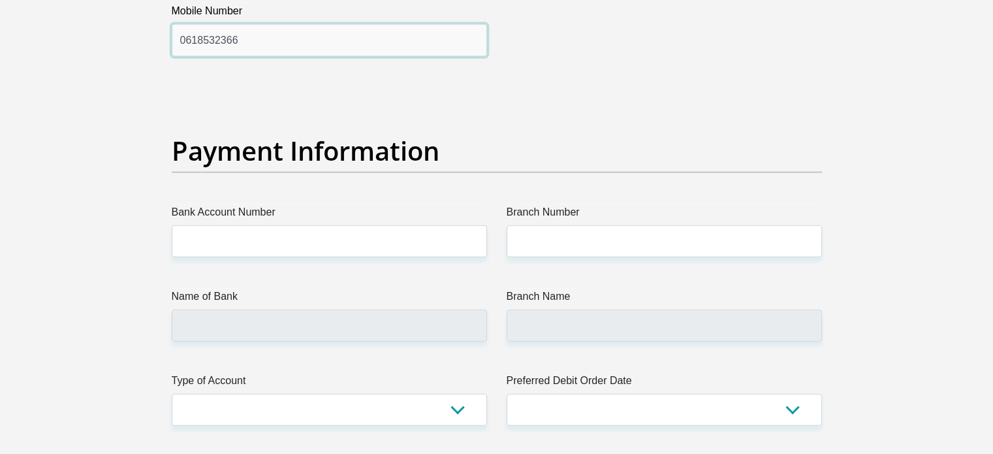
type input "0618532366"
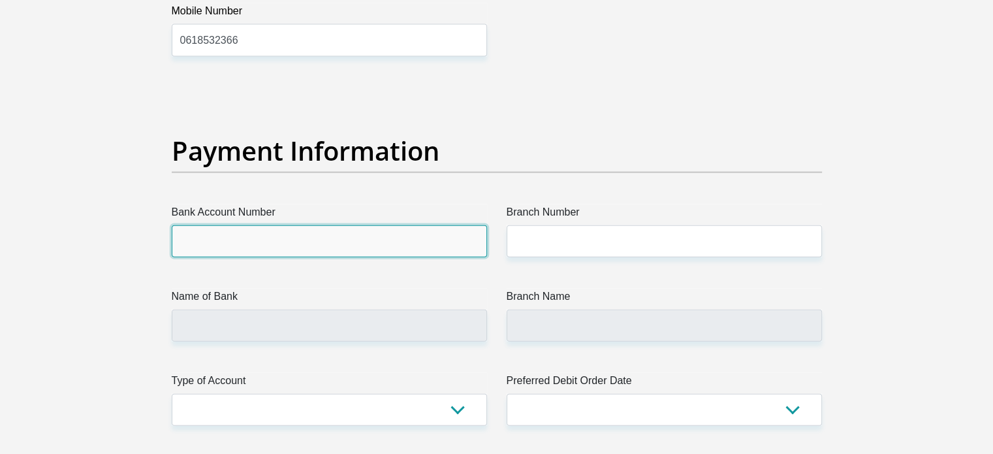
click at [373, 225] on input "Bank Account Number" at bounding box center [329, 241] width 315 height 32
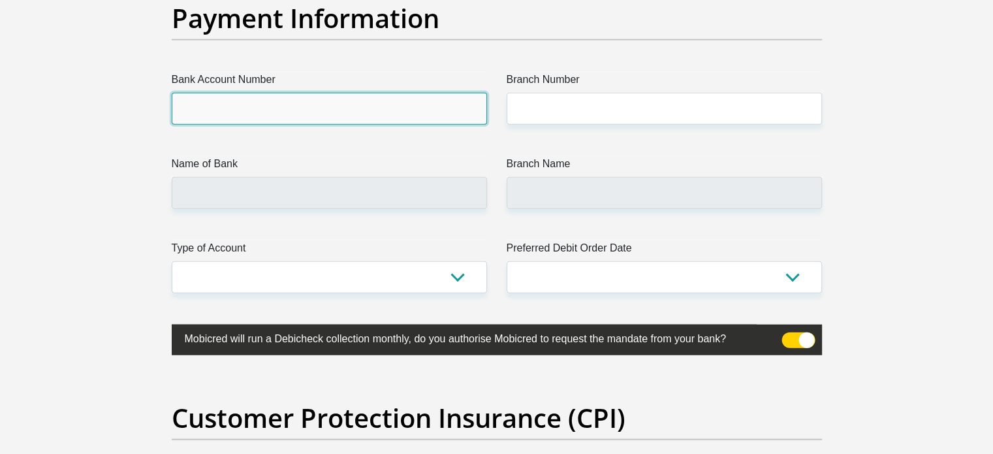
scroll to position [3024, 0]
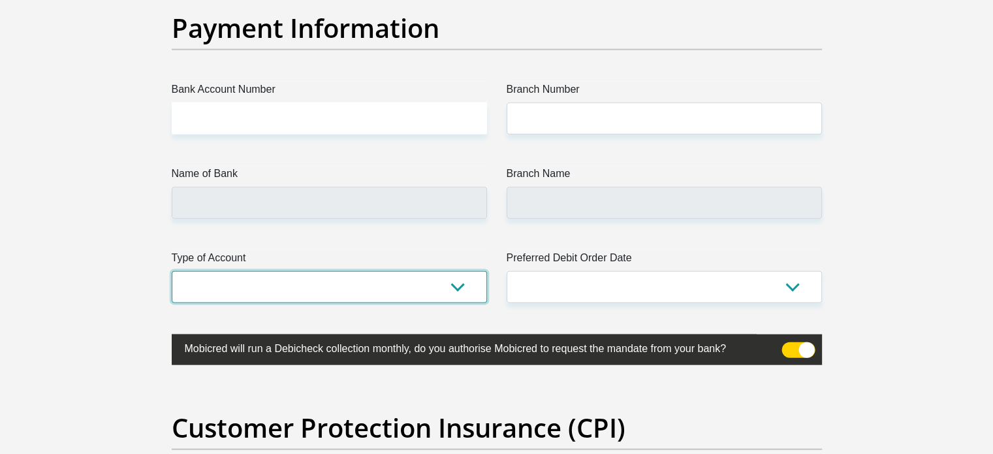
click at [337, 284] on select "Cheque Savings" at bounding box center [329, 287] width 315 height 32
select select "SAV"
click at [172, 271] on select "Cheque Savings" at bounding box center [329, 287] width 315 height 32
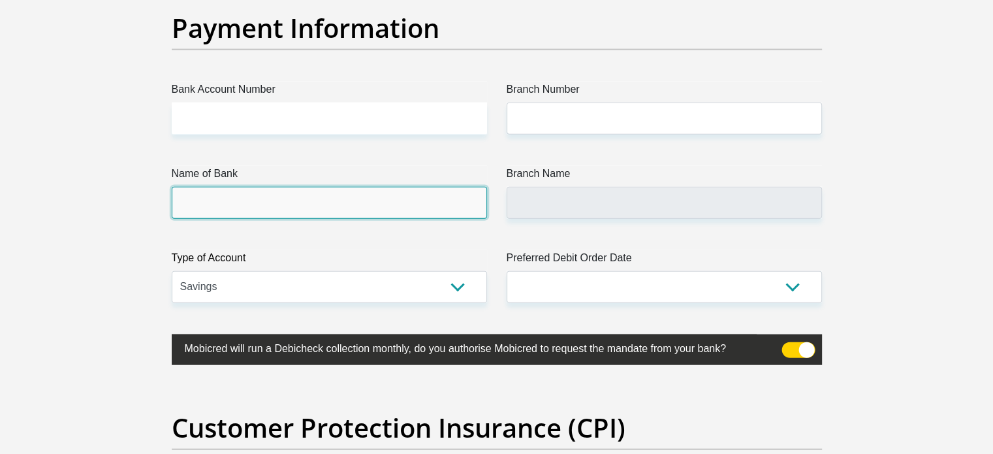
click at [358, 198] on input "Name of Bank" at bounding box center [329, 203] width 315 height 32
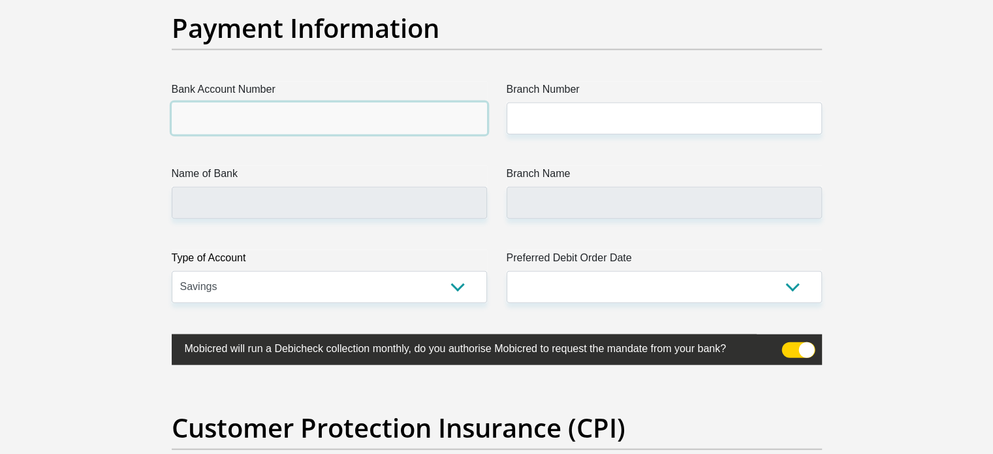
click at [386, 107] on input "Bank Account Number" at bounding box center [329, 118] width 315 height 32
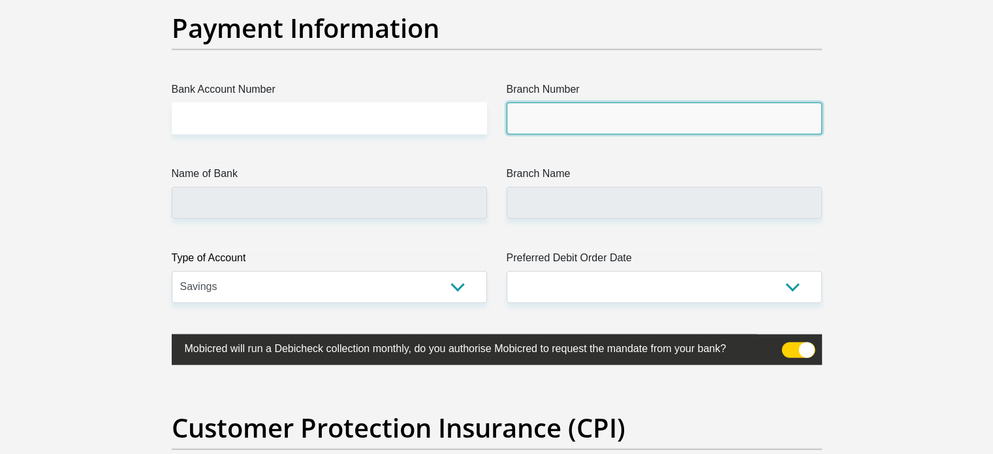
click at [603, 117] on input "Branch Number" at bounding box center [664, 118] width 315 height 32
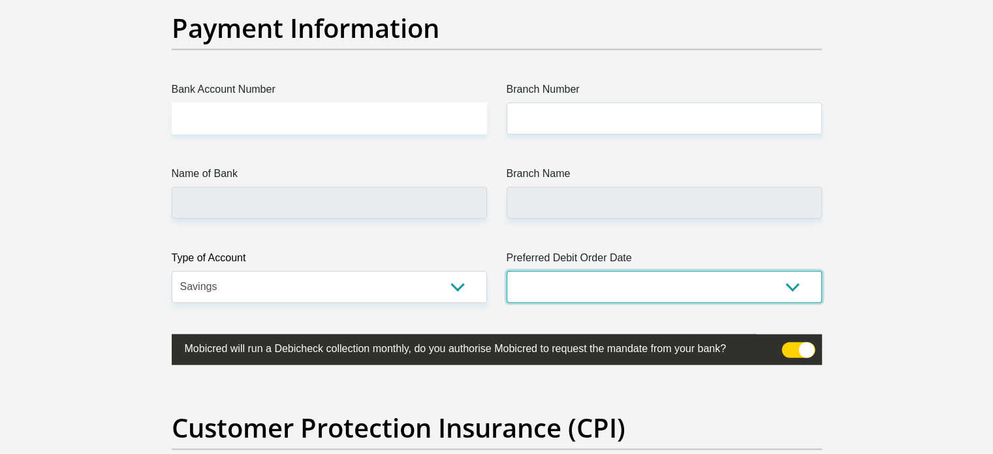
click at [612, 279] on select "1st 2nd 3rd 4th 5th 7th 18th 19th 20th 21st 22nd 23rd 24th 25th 26th 27th 28th …" at bounding box center [664, 287] width 315 height 32
select select "5"
click at [507, 271] on select "1st 2nd 3rd 4th 5th 7th 18th 19th 20th 21st 22nd 23rd 24th 25th 26th 27th 28th …" at bounding box center [664, 287] width 315 height 32
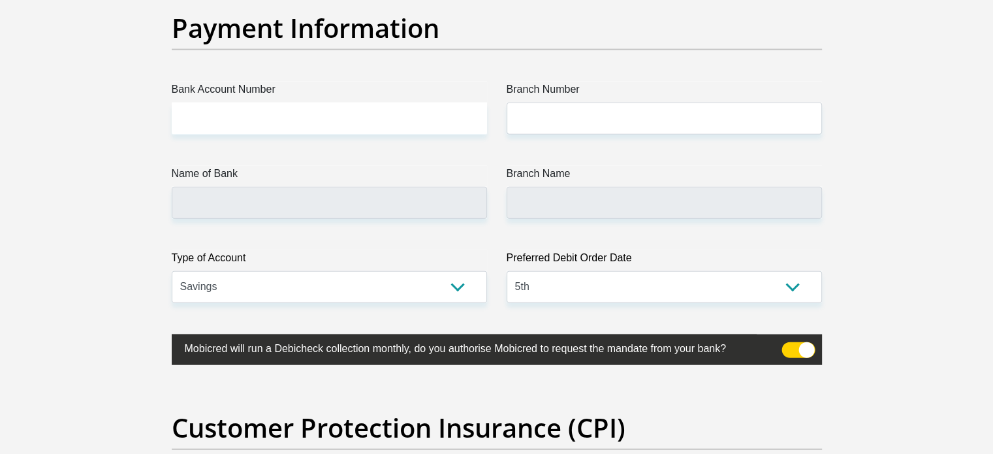
click at [391, 126] on input "Bank Account Number" at bounding box center [329, 118] width 315 height 32
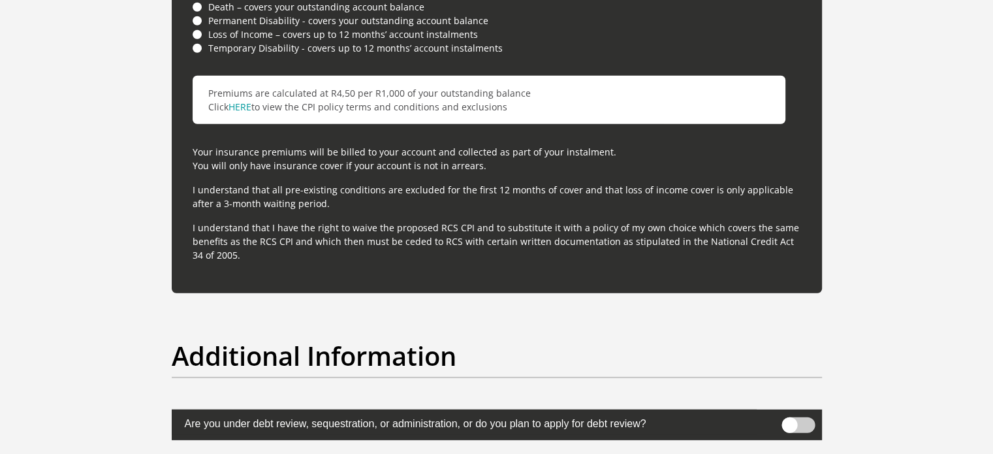
scroll to position [3730, 0]
